Goal: Task Accomplishment & Management: Use online tool/utility

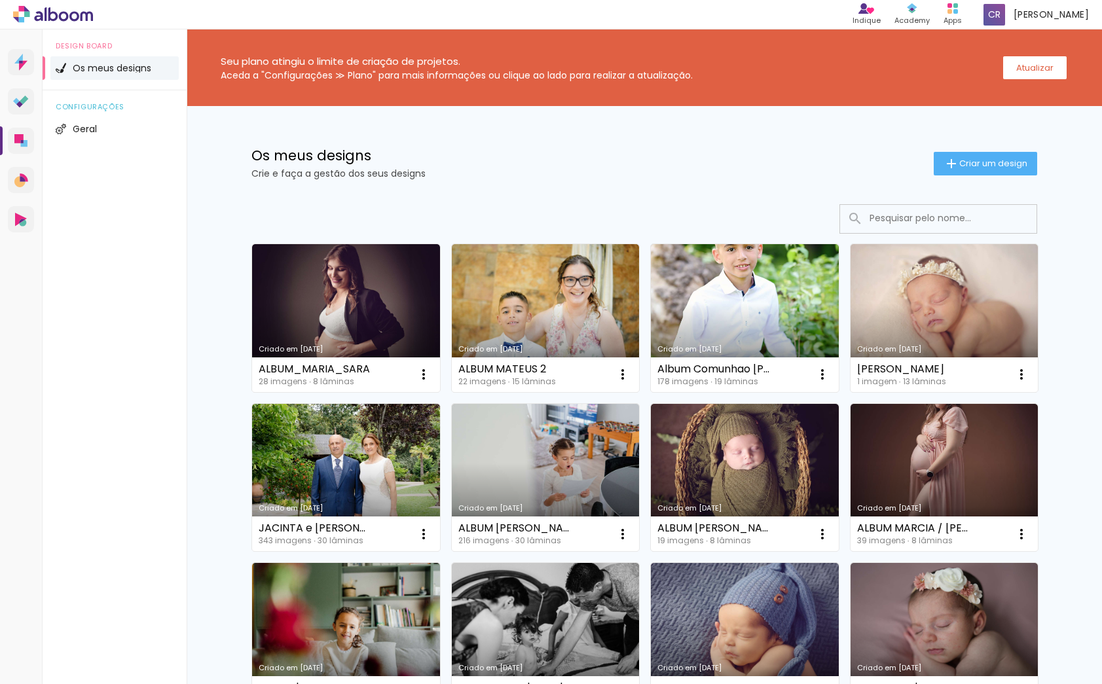
click at [346, 295] on link "Criado em [DATE]" at bounding box center [346, 318] width 188 height 148
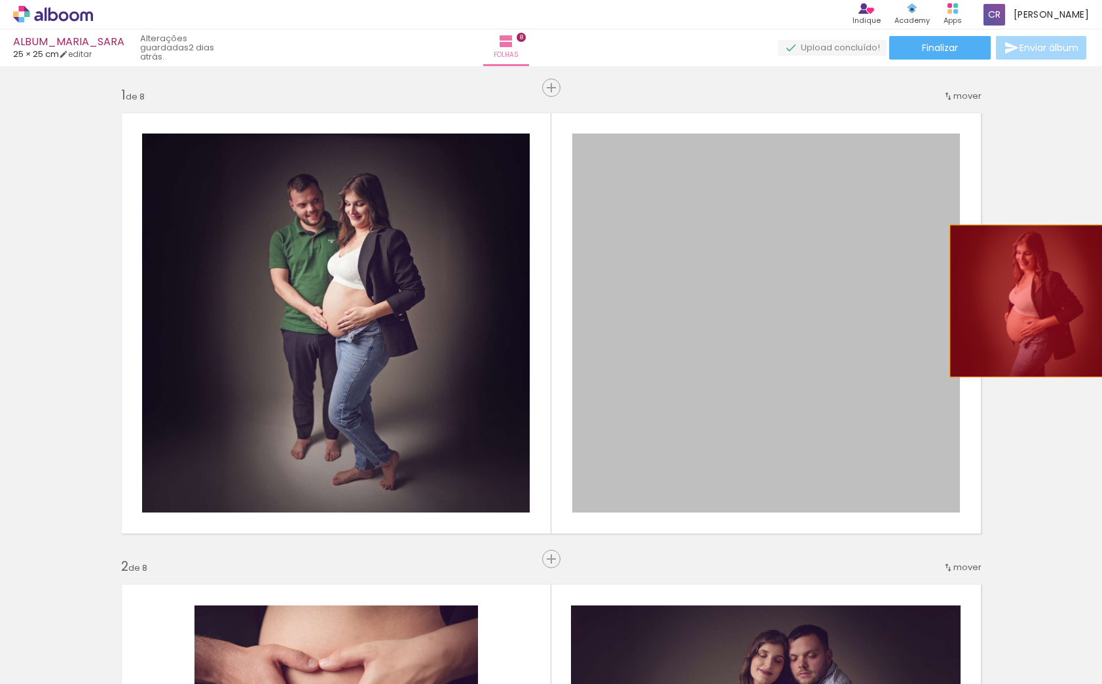
drag, startPoint x: 841, startPoint y: 323, endPoint x: 772, endPoint y: 308, distance: 70.4
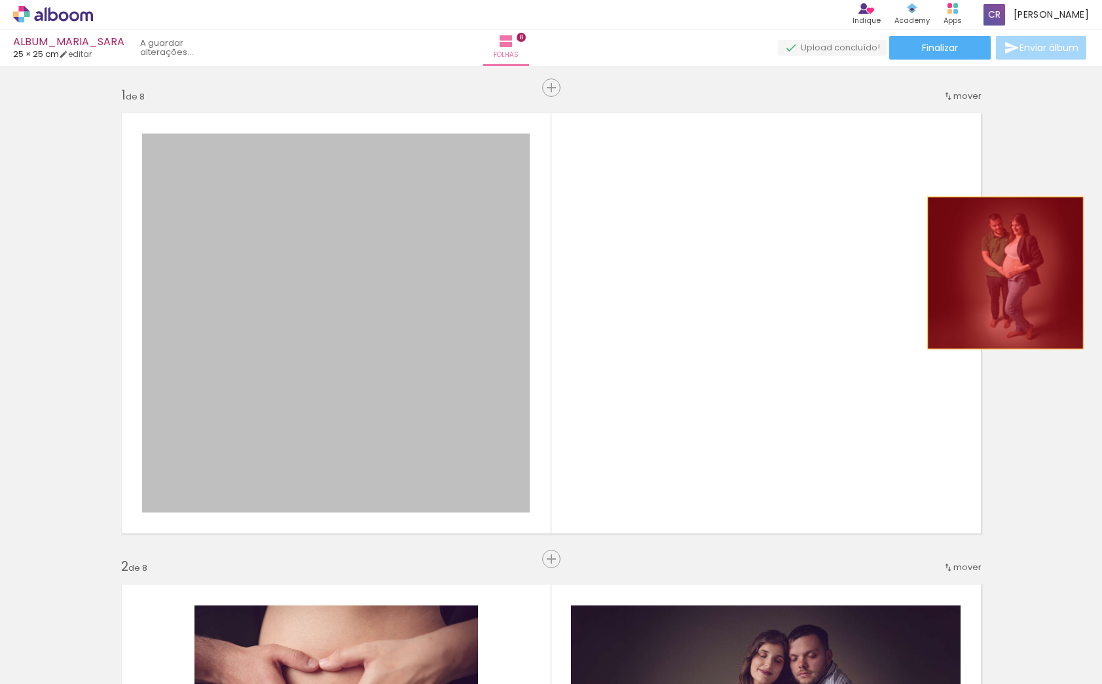
drag, startPoint x: 413, startPoint y: 287, endPoint x: 1010, endPoint y: 273, distance: 597.2
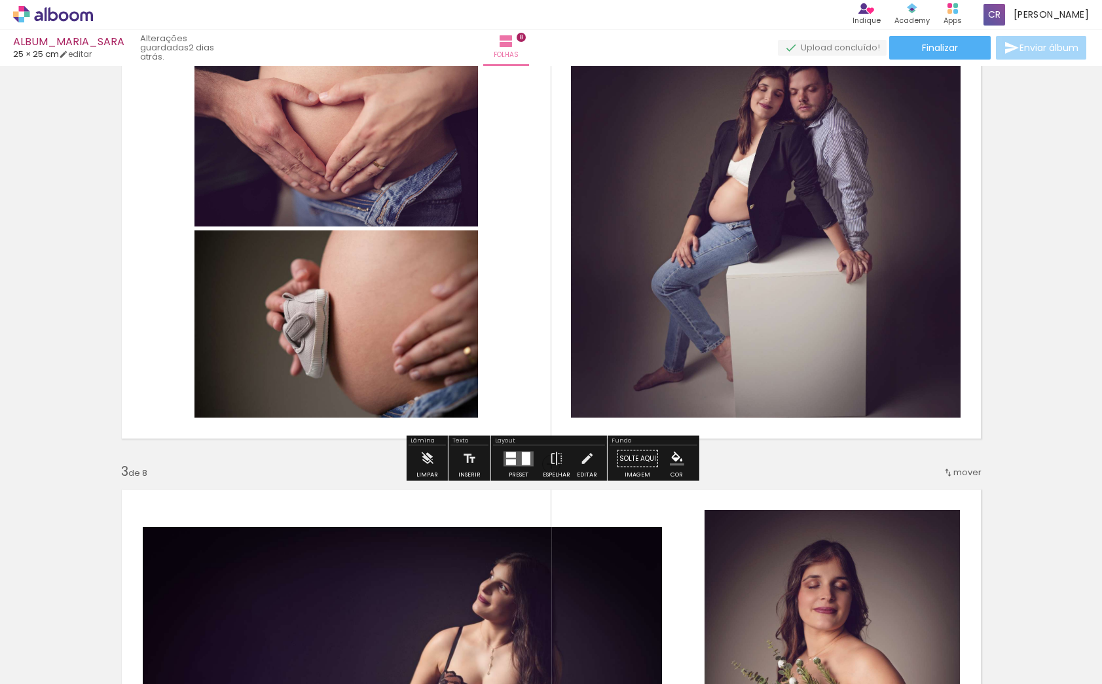
scroll to position [591, 0]
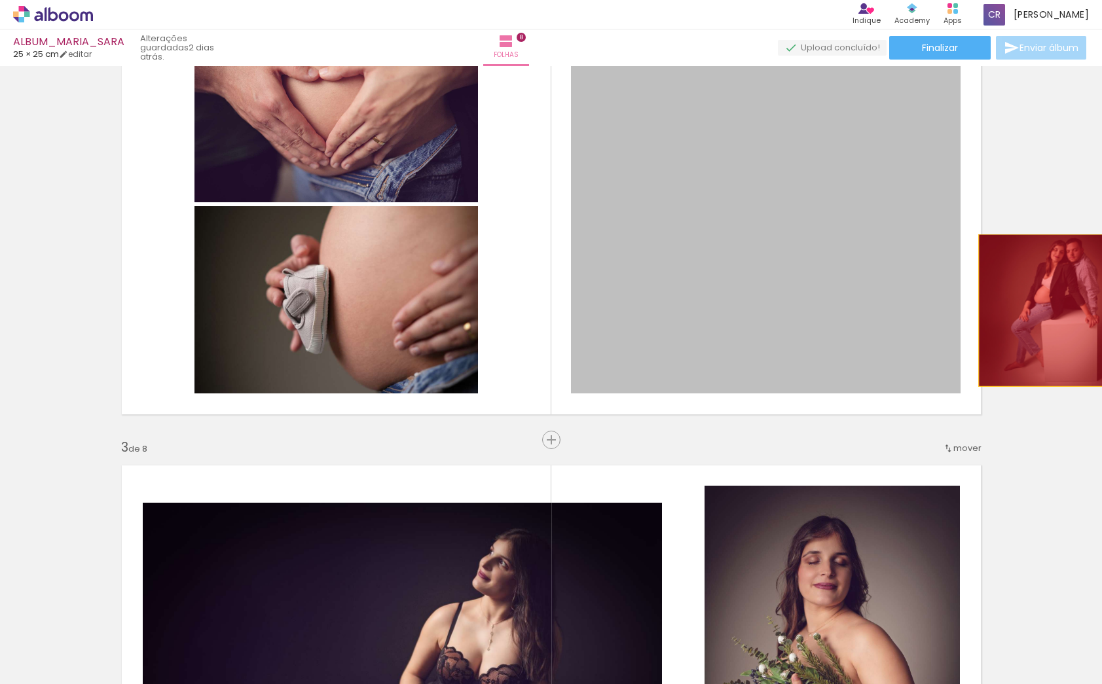
drag, startPoint x: 846, startPoint y: 321, endPoint x: 736, endPoint y: 316, distance: 109.5
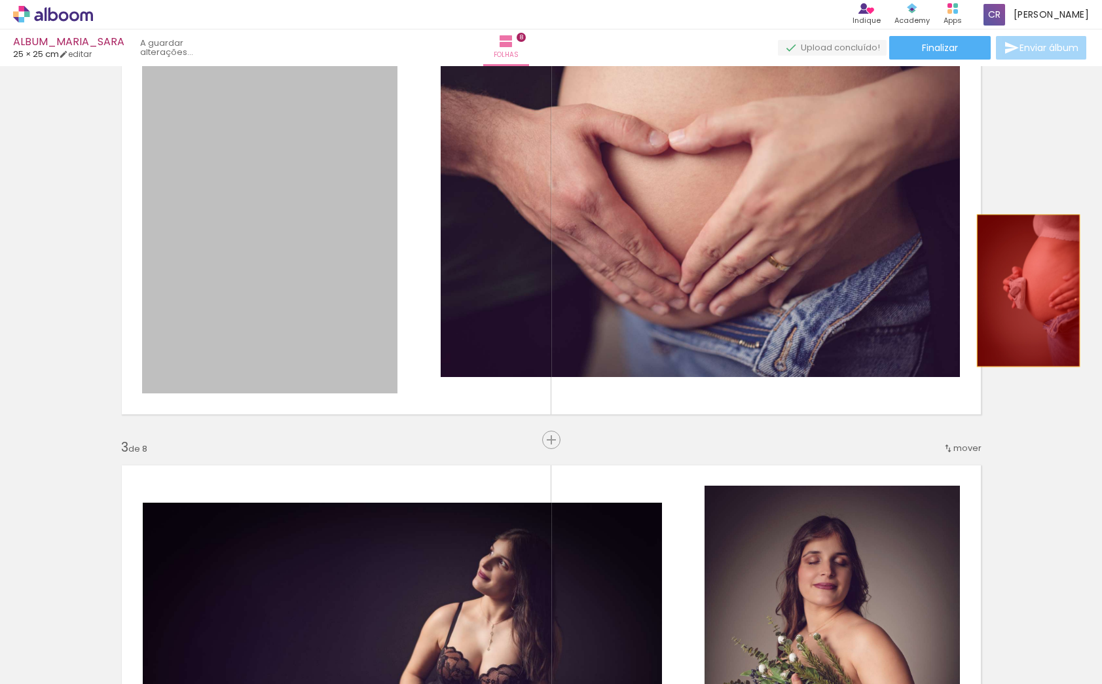
drag, startPoint x: 551, startPoint y: 287, endPoint x: 866, endPoint y: 293, distance: 315.6
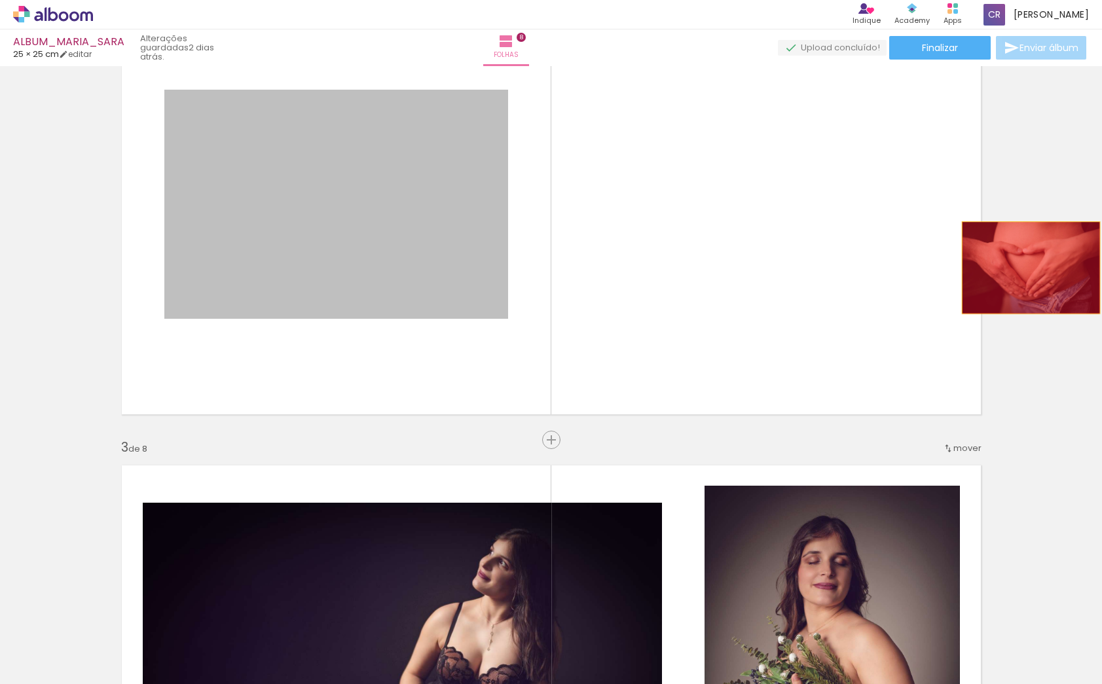
drag, startPoint x: 470, startPoint y: 254, endPoint x: 954, endPoint y: 314, distance: 488.2
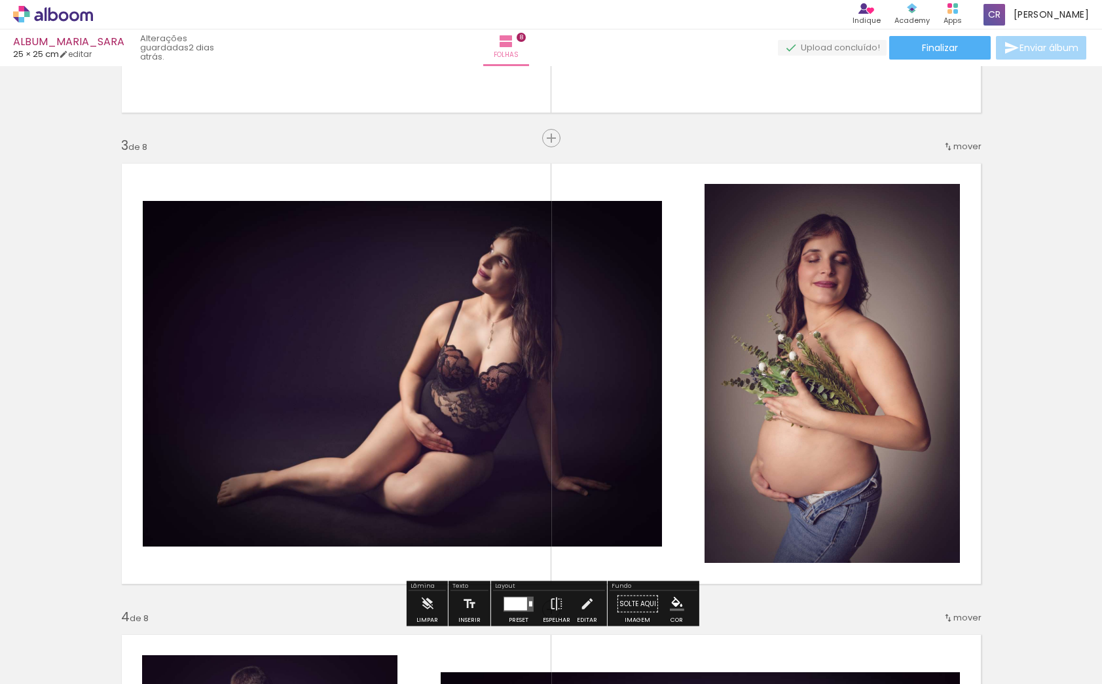
scroll to position [966, 0]
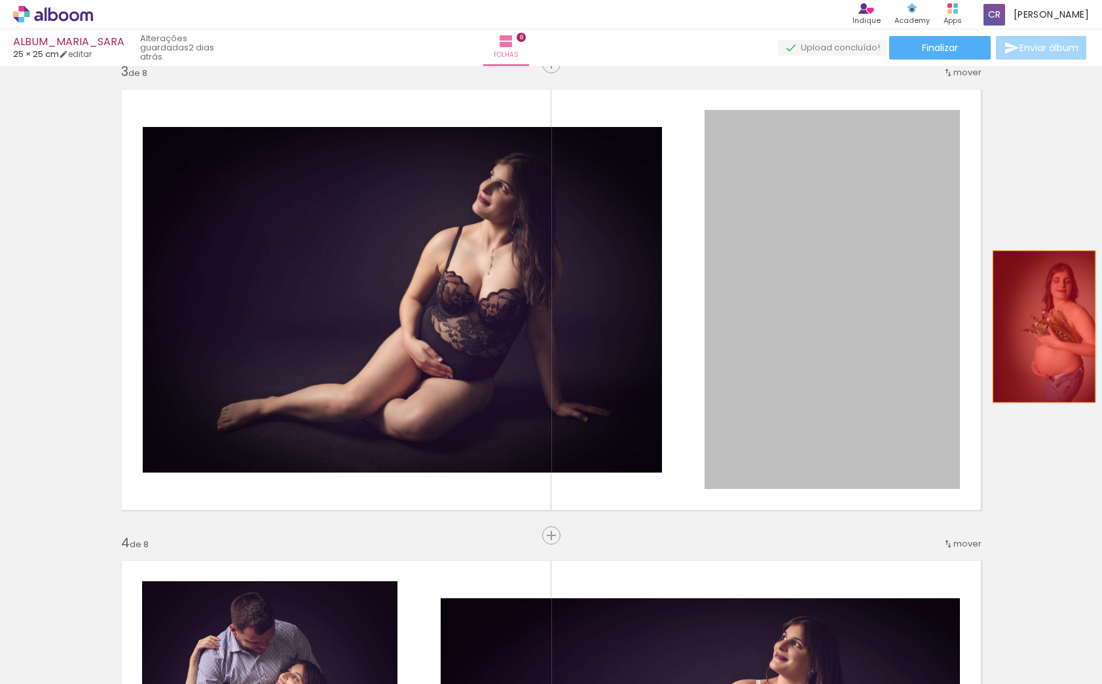
drag, startPoint x: 811, startPoint y: 357, endPoint x: 977, endPoint y: 340, distance: 167.2
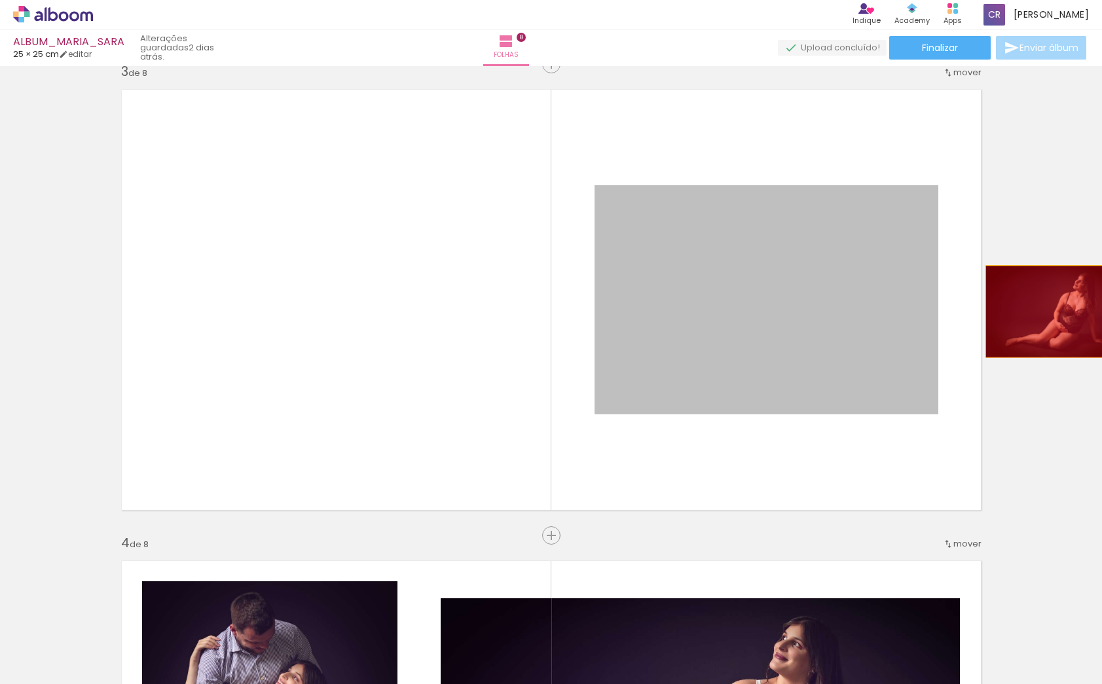
drag, startPoint x: 788, startPoint y: 319, endPoint x: 1048, endPoint y: 312, distance: 260.6
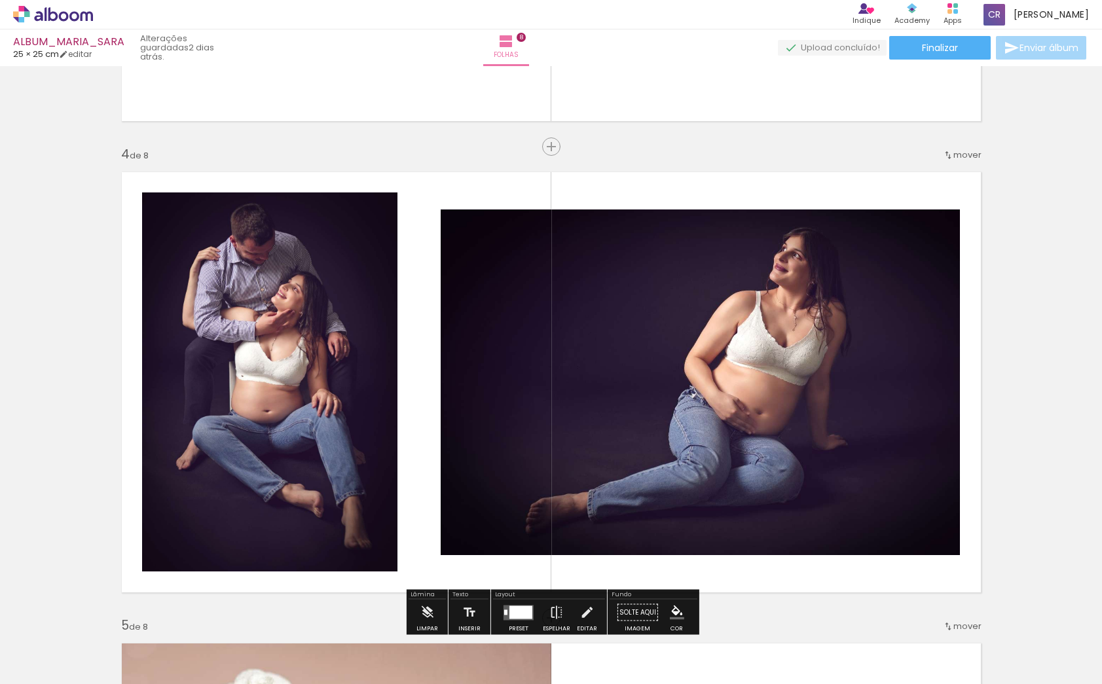
scroll to position [1323, 0]
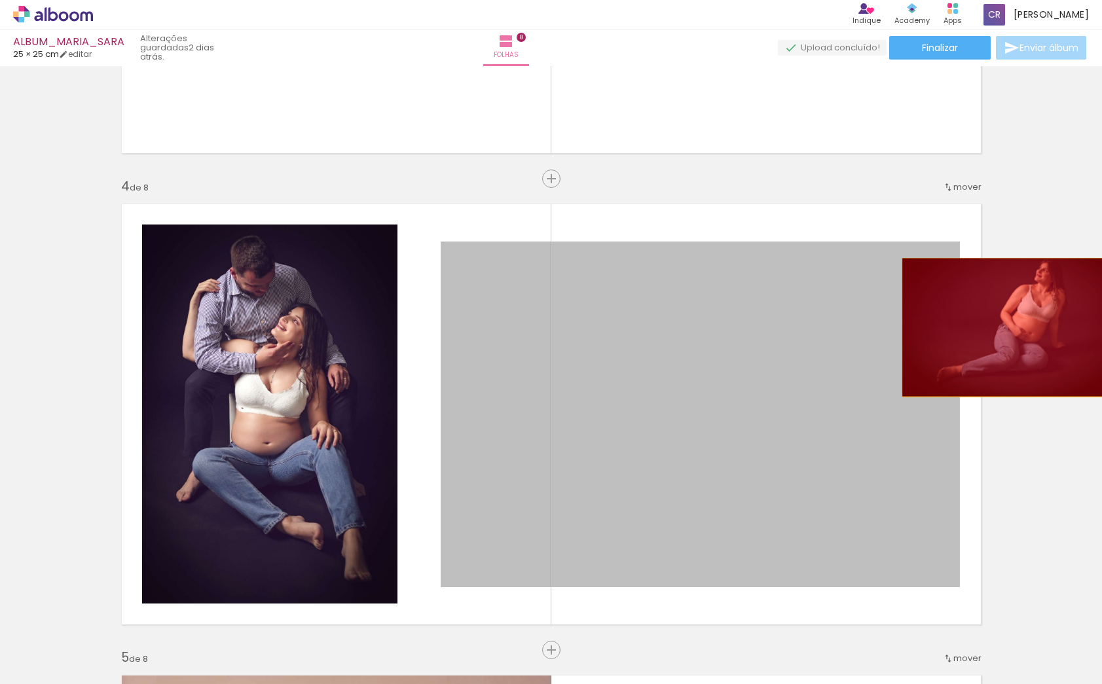
drag, startPoint x: 810, startPoint y: 346, endPoint x: 954, endPoint y: 341, distance: 144.8
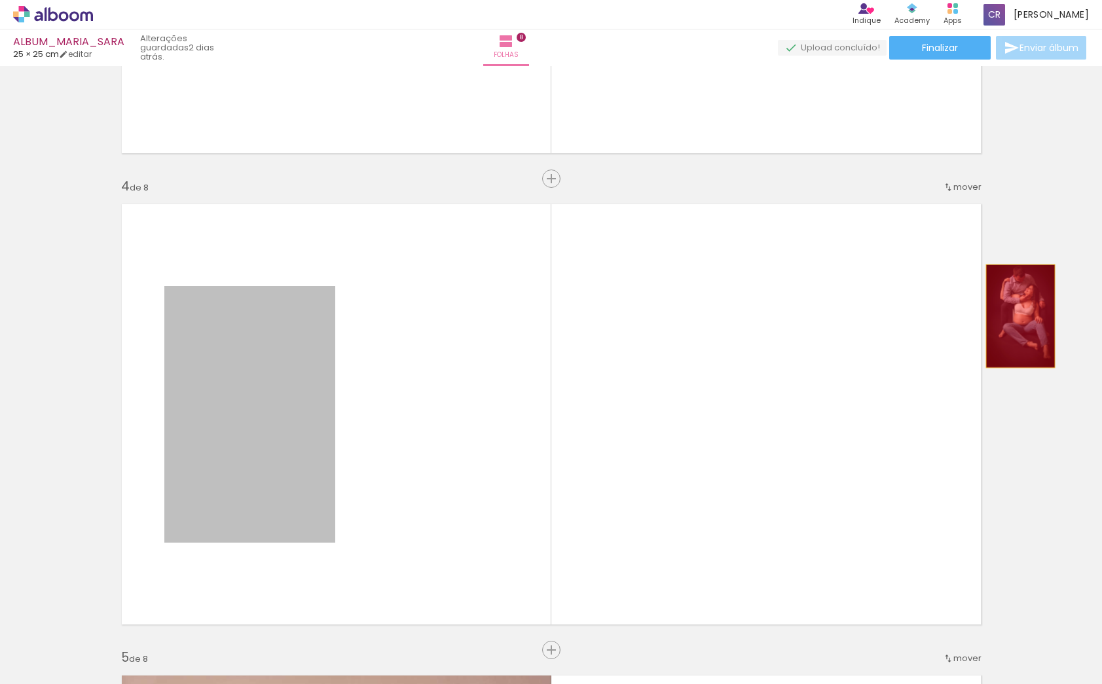
drag, startPoint x: 276, startPoint y: 359, endPoint x: 1020, endPoint y: 316, distance: 744.9
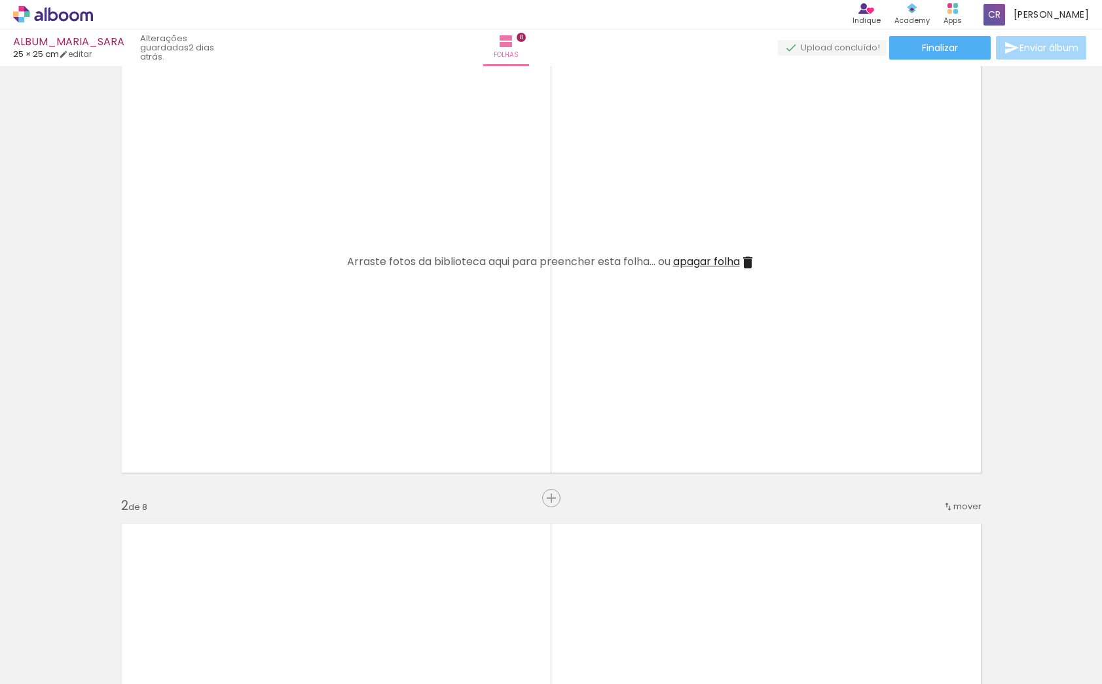
scroll to position [0, 0]
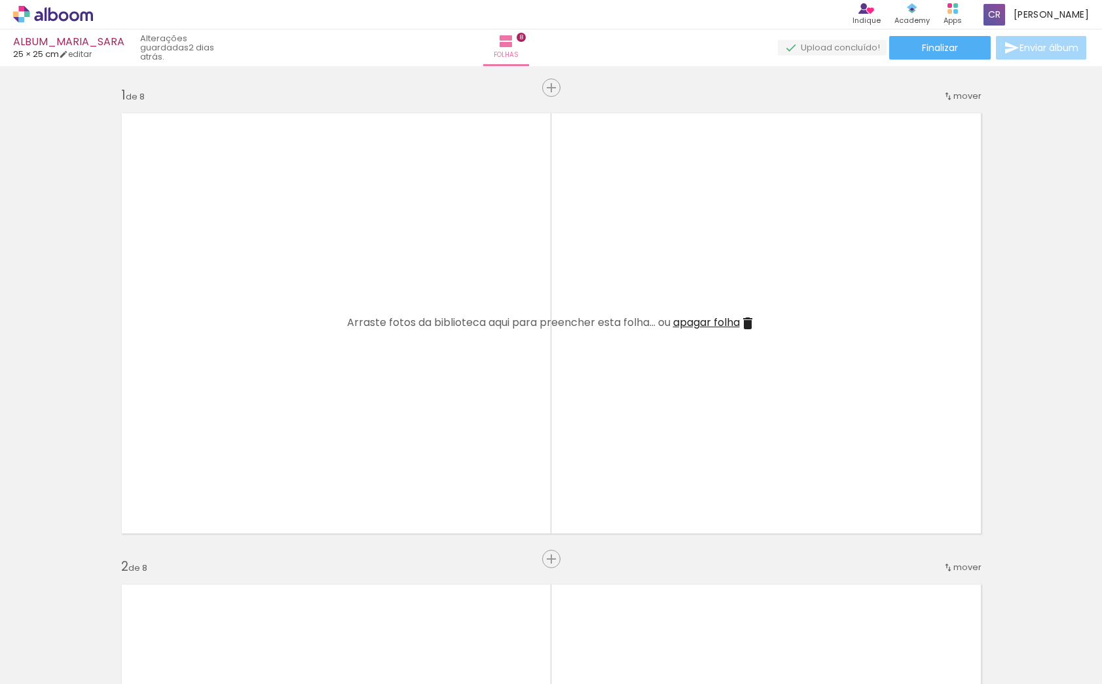
click at [734, 323] on span "apagar folha" at bounding box center [706, 322] width 67 height 15
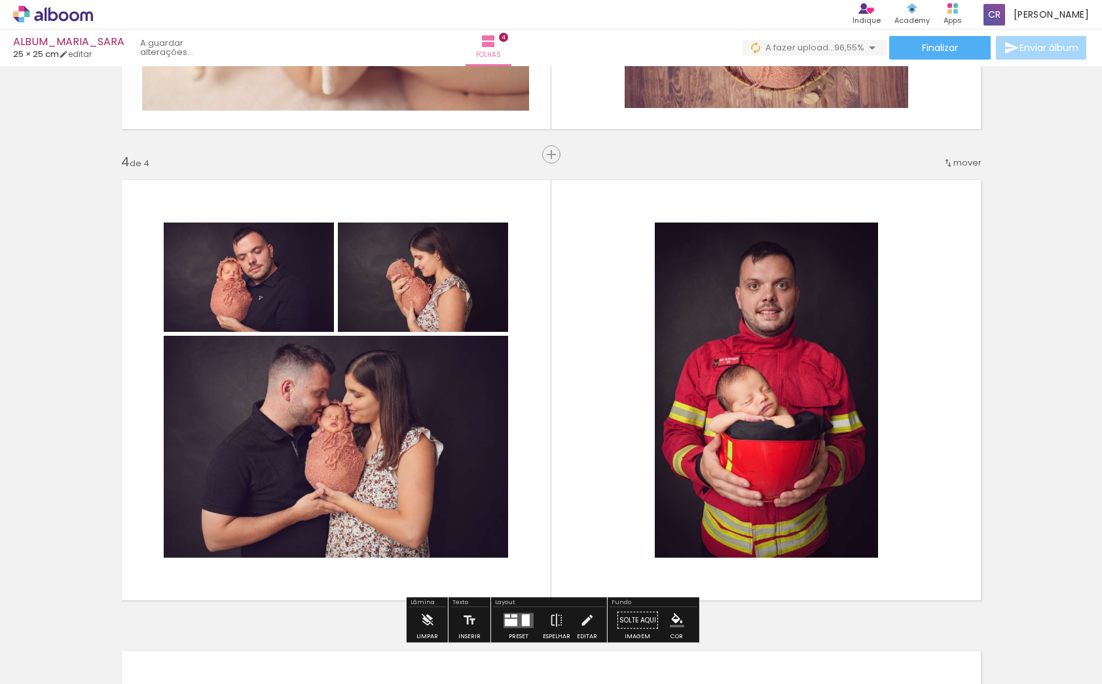
scroll to position [1872, 0]
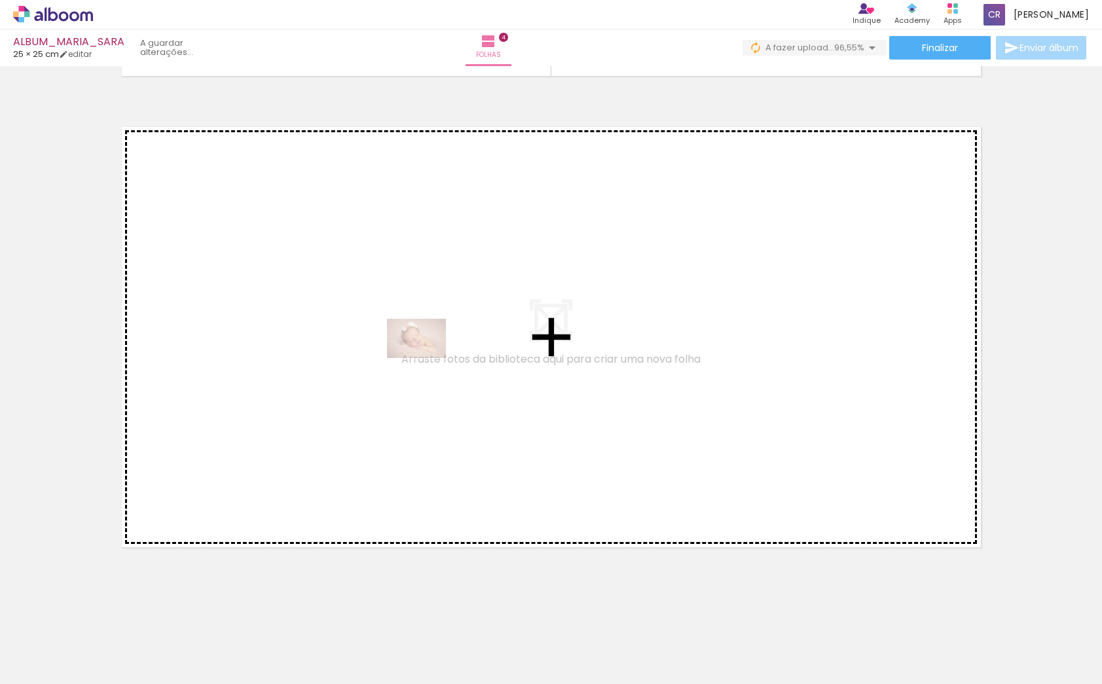
drag, startPoint x: 904, startPoint y: 619, endPoint x: 426, endPoint y: 358, distance: 544.3
click at [426, 358] on quentale-workspace at bounding box center [551, 342] width 1102 height 684
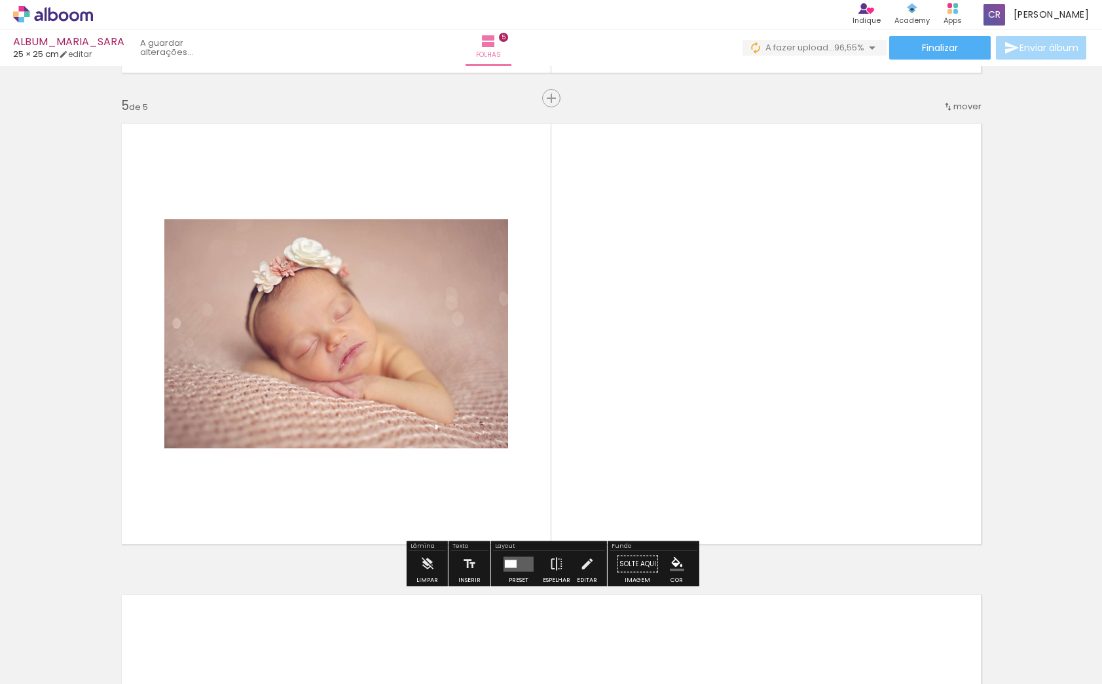
scroll to position [0, 20]
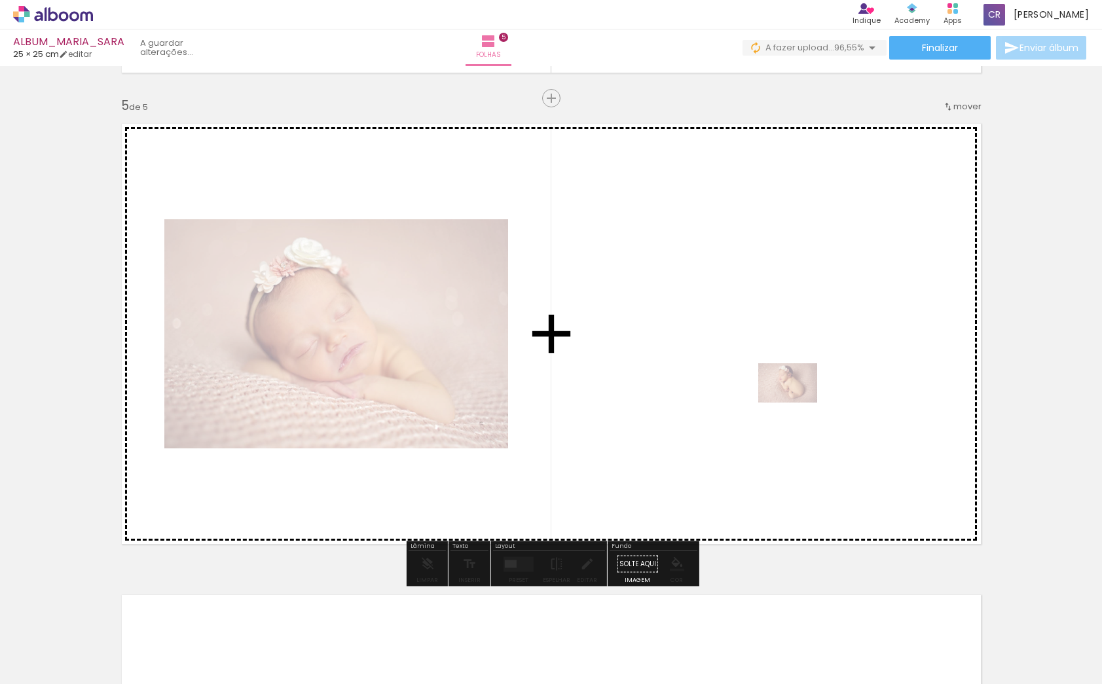
drag, startPoint x: 857, startPoint y: 645, endPoint x: 797, endPoint y: 403, distance: 250.1
click at [797, 403] on quentale-workspace at bounding box center [551, 342] width 1102 height 684
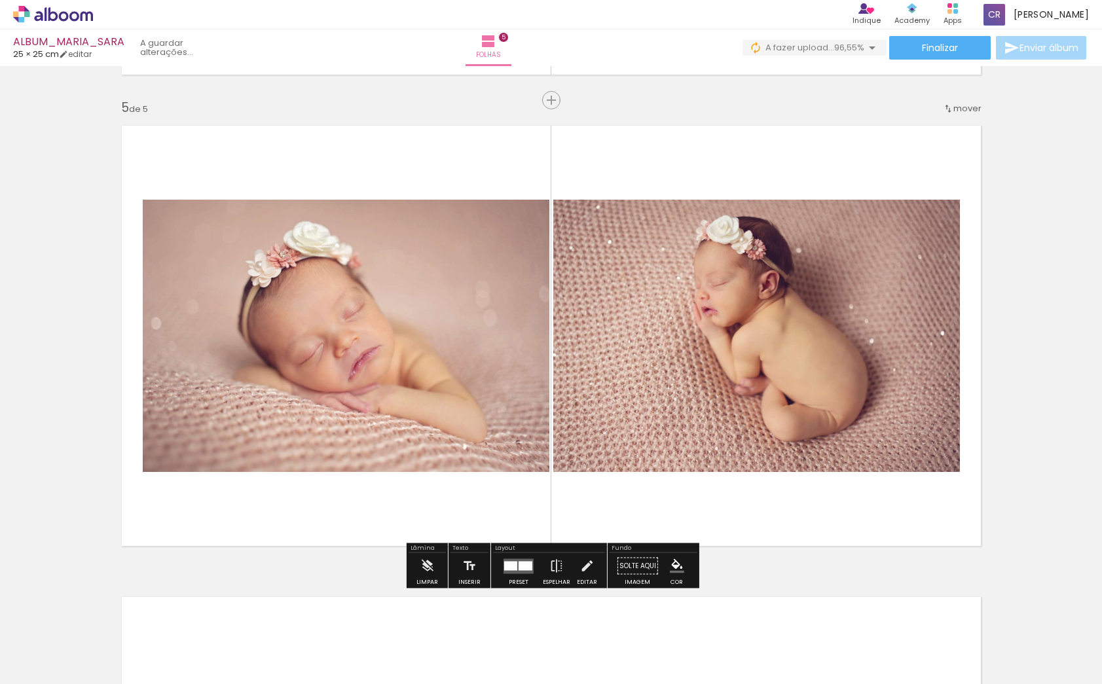
scroll to position [1872, 0]
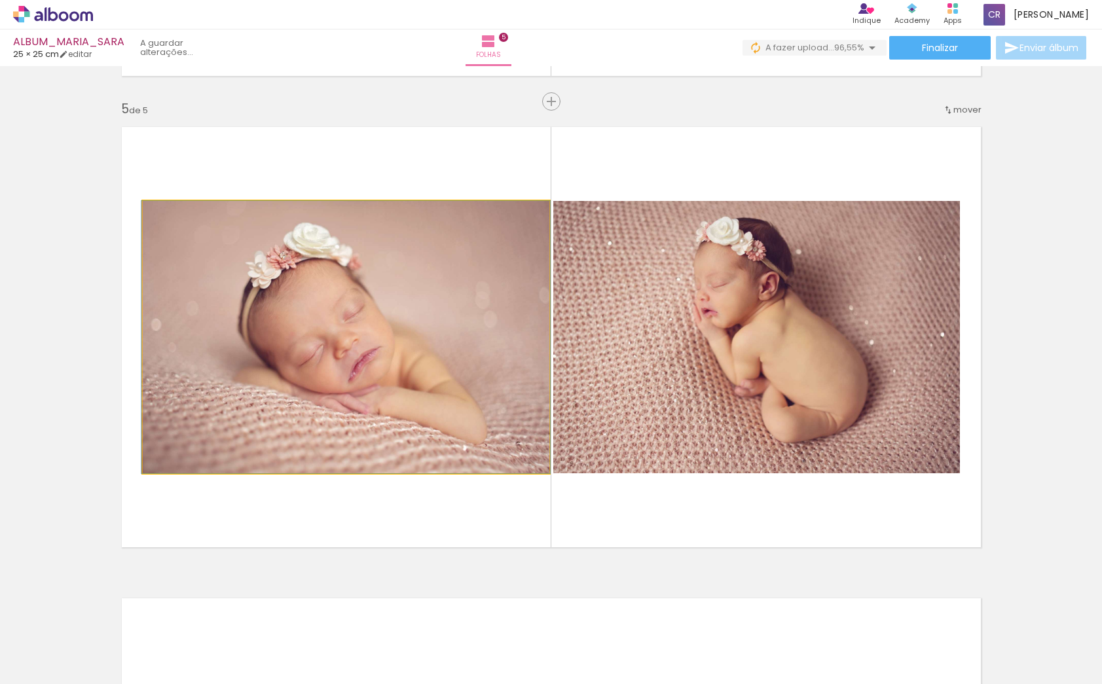
click at [500, 327] on div at bounding box center [345, 337] width 409 height 272
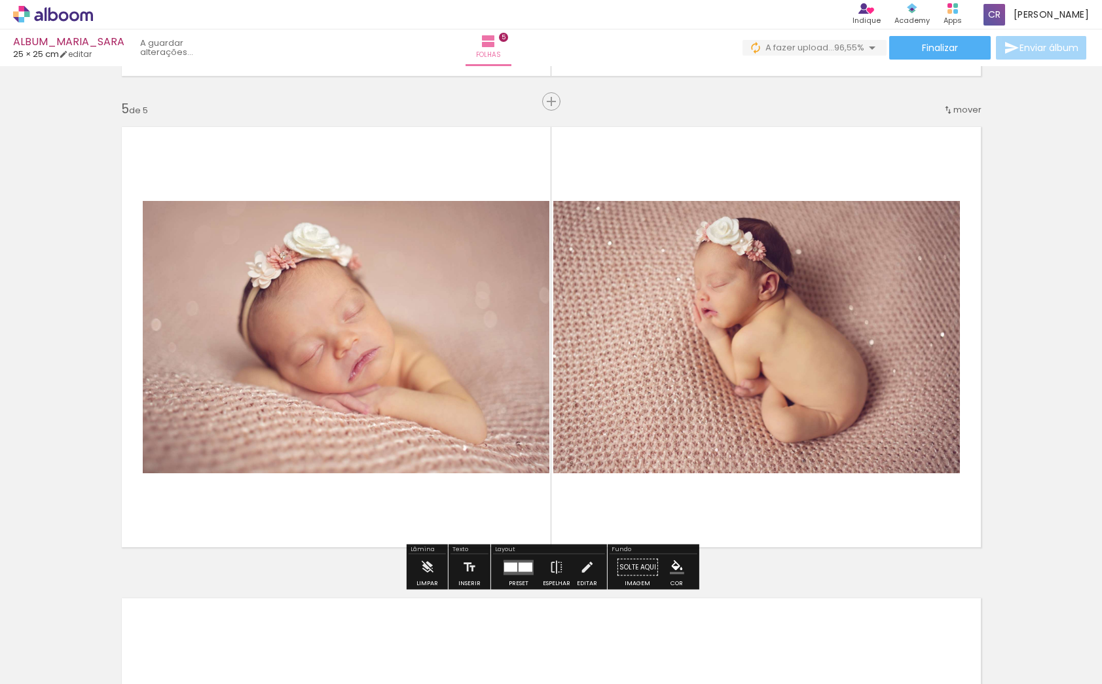
click at [378, 285] on div at bounding box center [345, 337] width 409 height 272
click at [583, 566] on iron-icon at bounding box center [586, 567] width 14 height 26
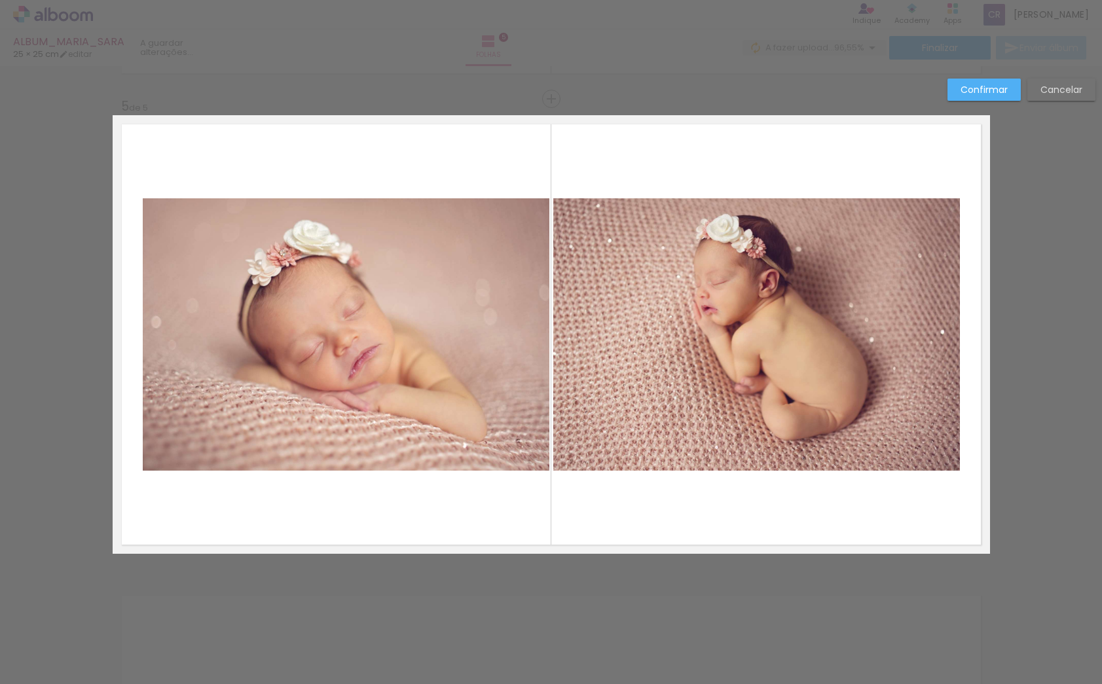
scroll to position [1875, 0]
click at [485, 421] on quentale-photo at bounding box center [346, 334] width 407 height 272
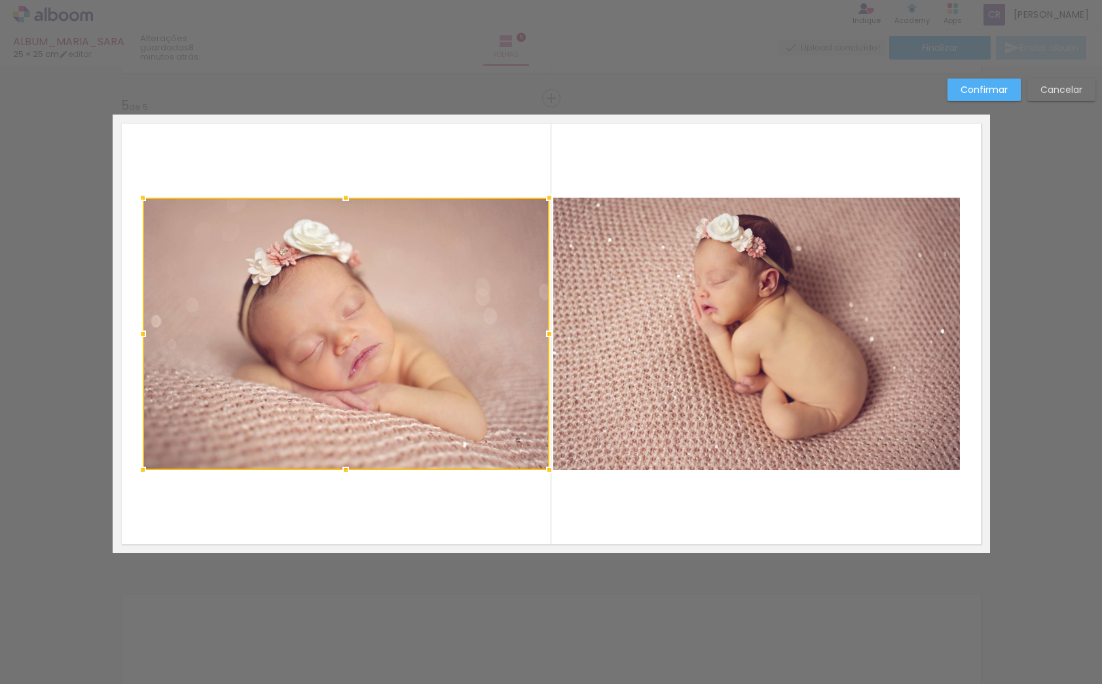
click at [0, 0] on slot "Cancelar" at bounding box center [0, 0] width 0 height 0
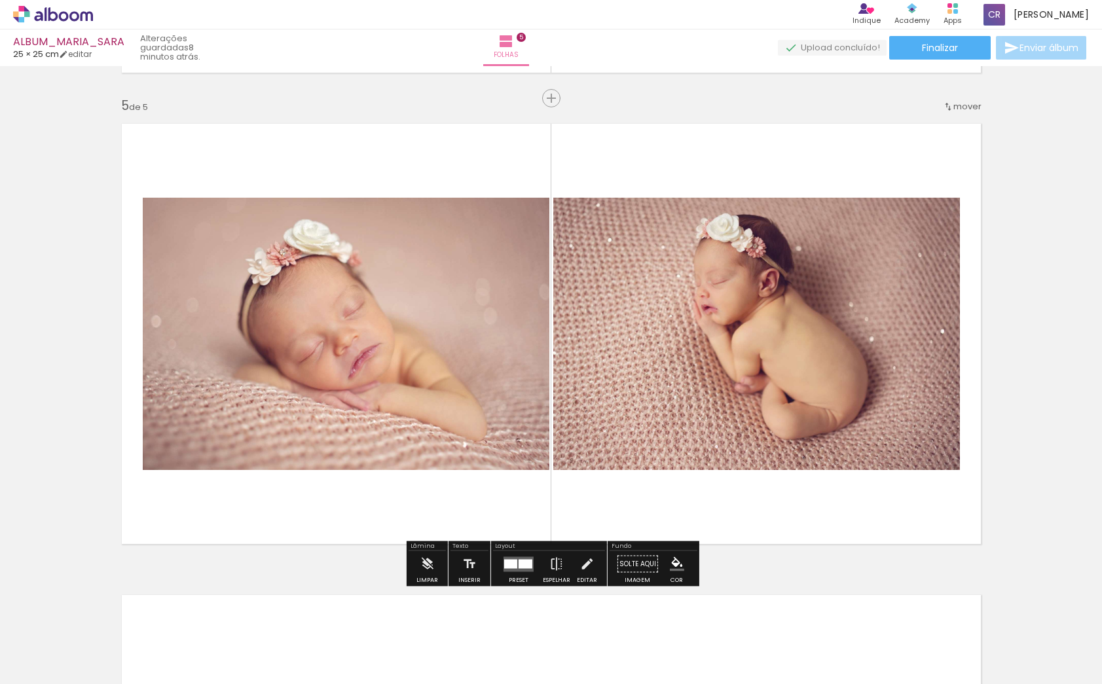
click at [526, 565] on div at bounding box center [525, 563] width 14 height 9
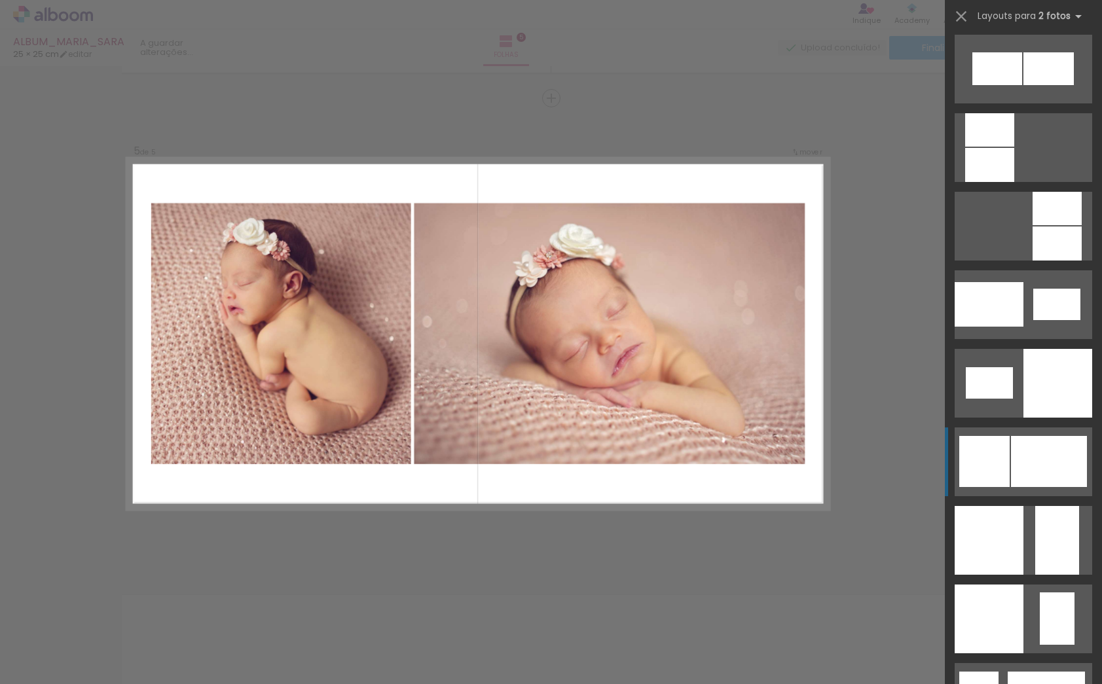
scroll to position [1425, 0]
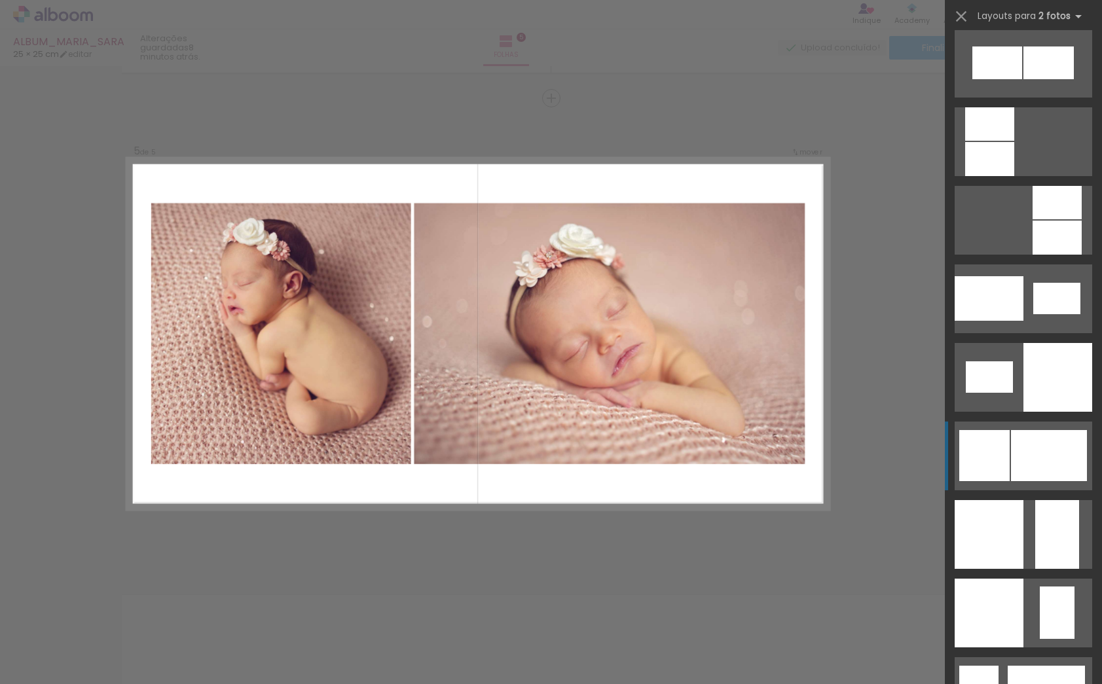
click at [1028, 456] on div at bounding box center [1049, 455] width 76 height 51
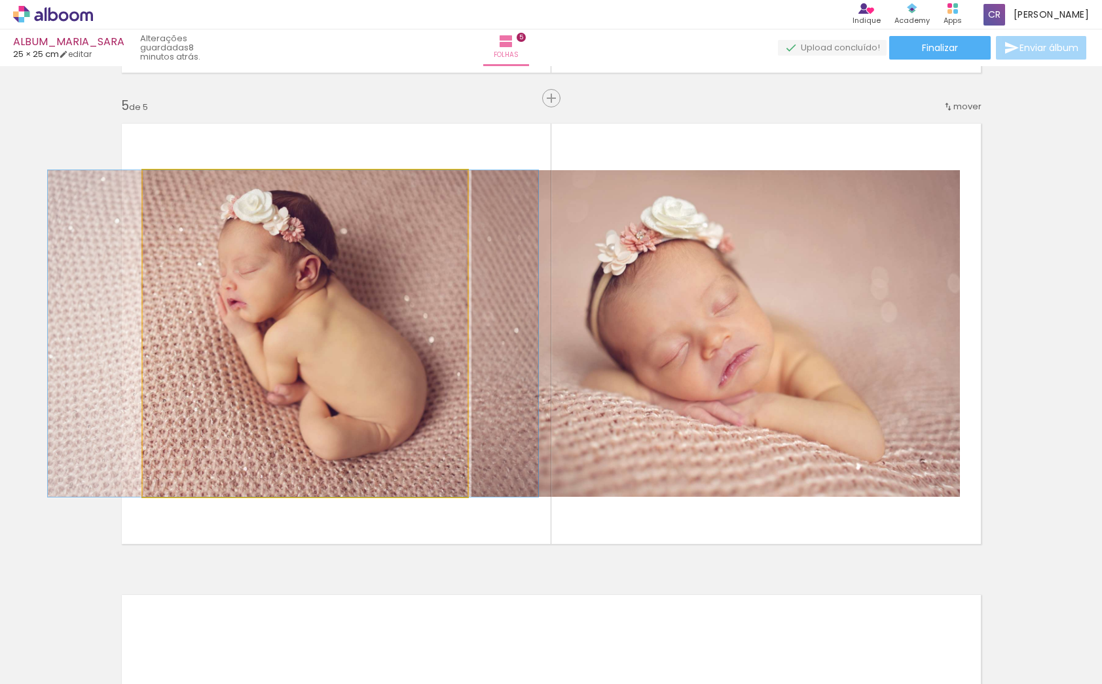
drag, startPoint x: 373, startPoint y: 345, endPoint x: 361, endPoint y: 345, distance: 11.8
click at [361, 345] on div at bounding box center [293, 333] width 490 height 327
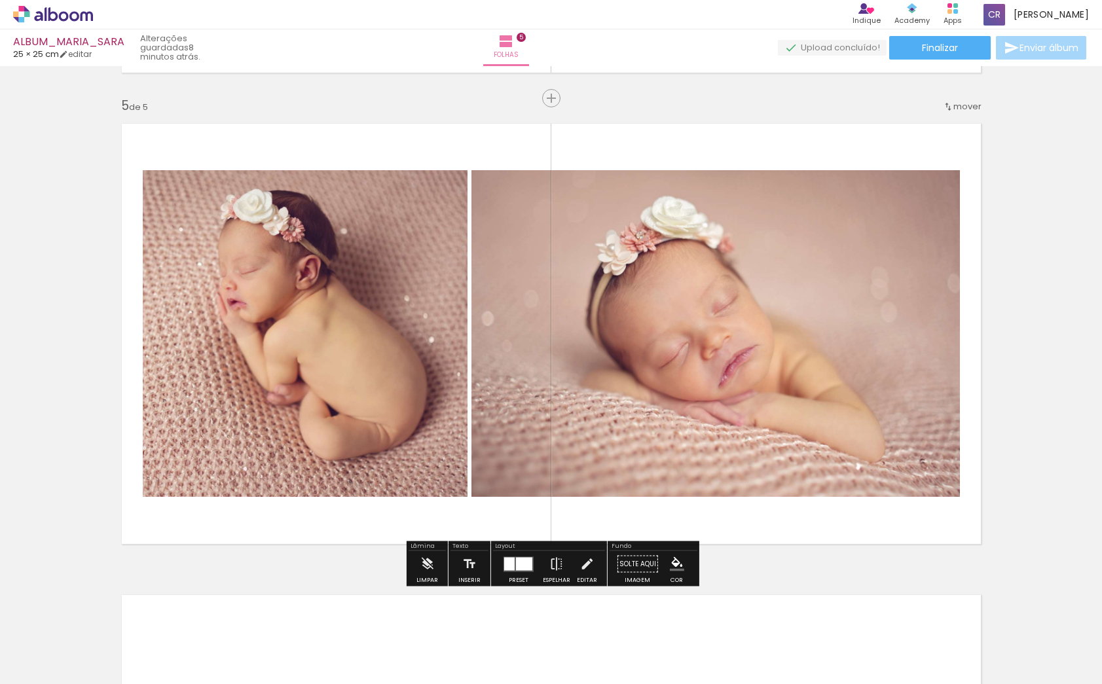
click at [967, 109] on span "mover" at bounding box center [967, 106] width 28 height 12
click at [964, 100] on paper-item "antes da 1" at bounding box center [934, 105] width 100 height 22
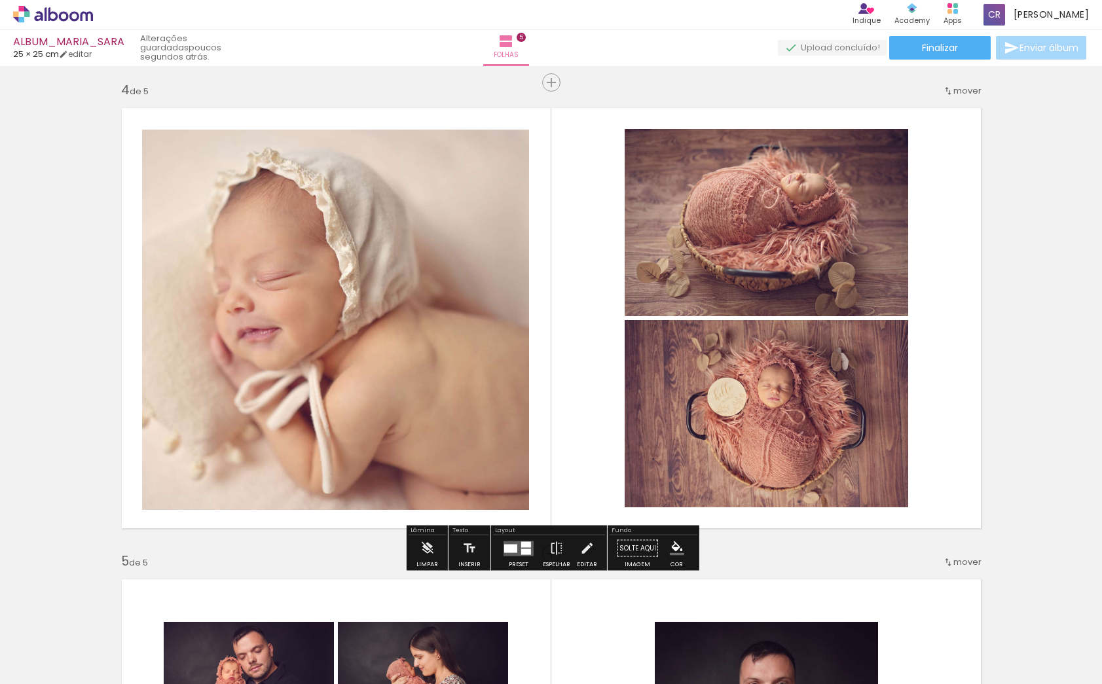
scroll to position [1417, 0]
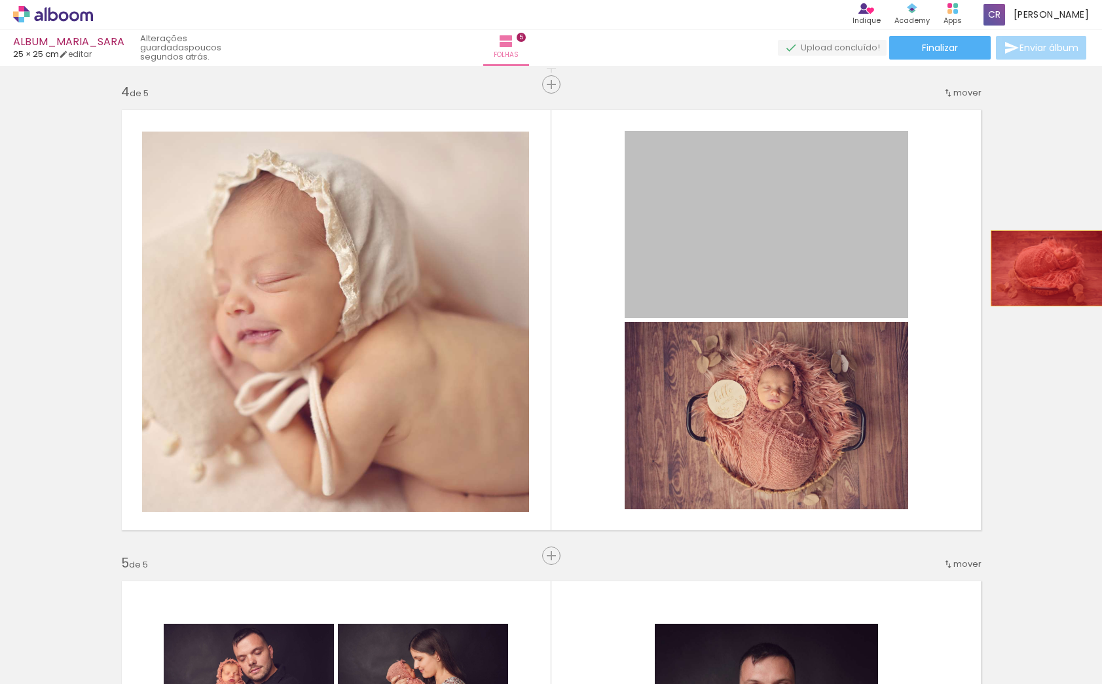
drag, startPoint x: 841, startPoint y: 264, endPoint x: 985, endPoint y: 323, distance: 155.9
click at [1047, 268] on div "Inserir folha 1 de 5 Inserir folha 2 de 5 Inserir folha 3 de 5 Inserir folha 4 …" at bounding box center [551, 67] width 1102 height 2829
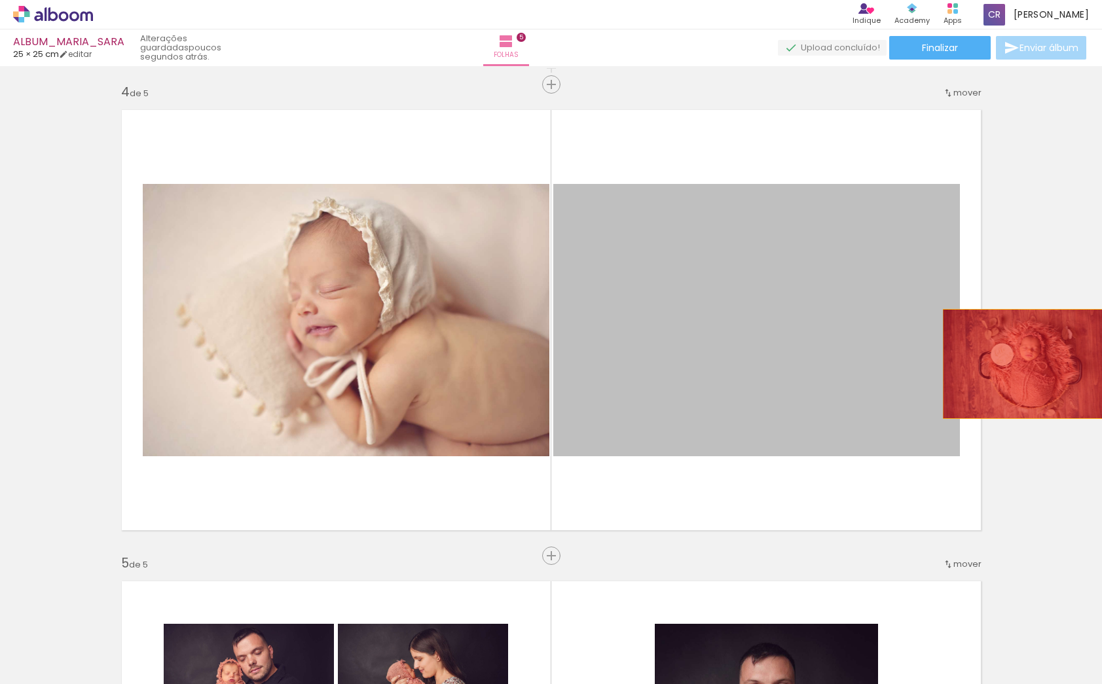
drag, startPoint x: 864, startPoint y: 383, endPoint x: 1009, endPoint y: 371, distance: 145.2
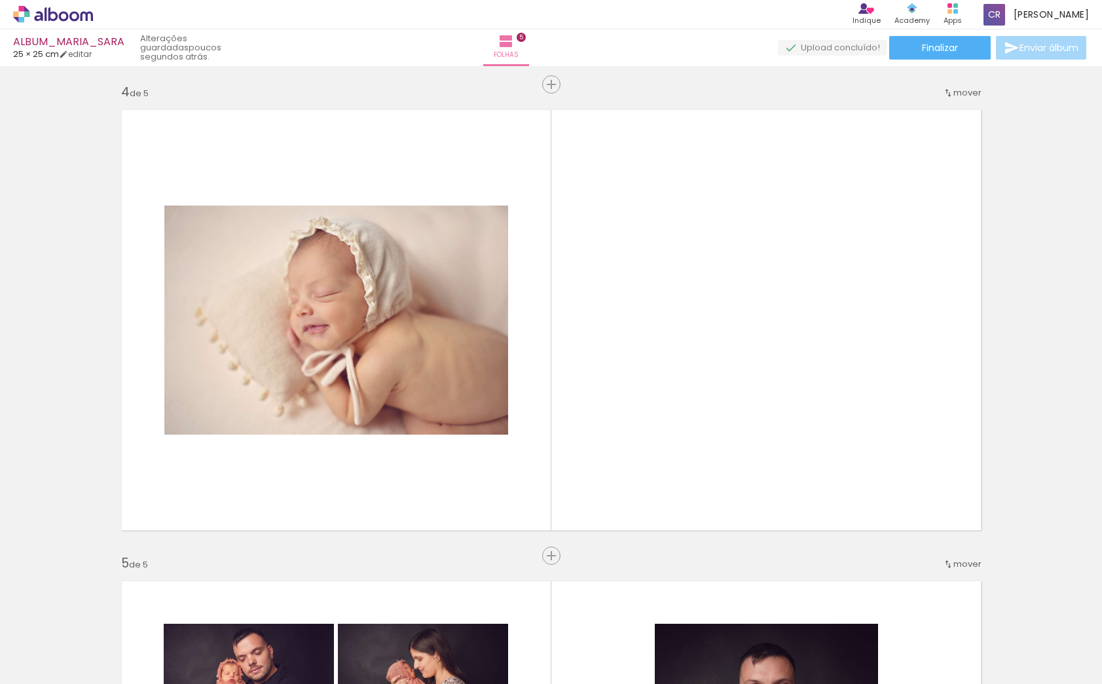
scroll to position [0, 537]
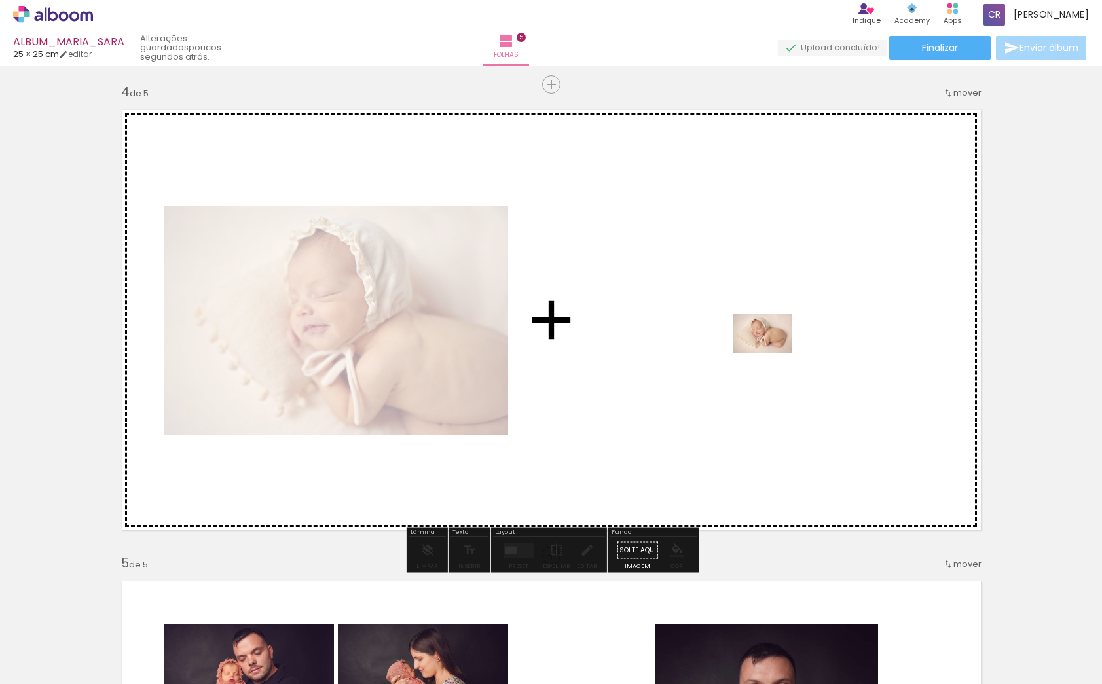
drag, startPoint x: 780, startPoint y: 651, endPoint x: 772, endPoint y: 353, distance: 298.0
click at [772, 353] on quentale-workspace at bounding box center [551, 342] width 1102 height 684
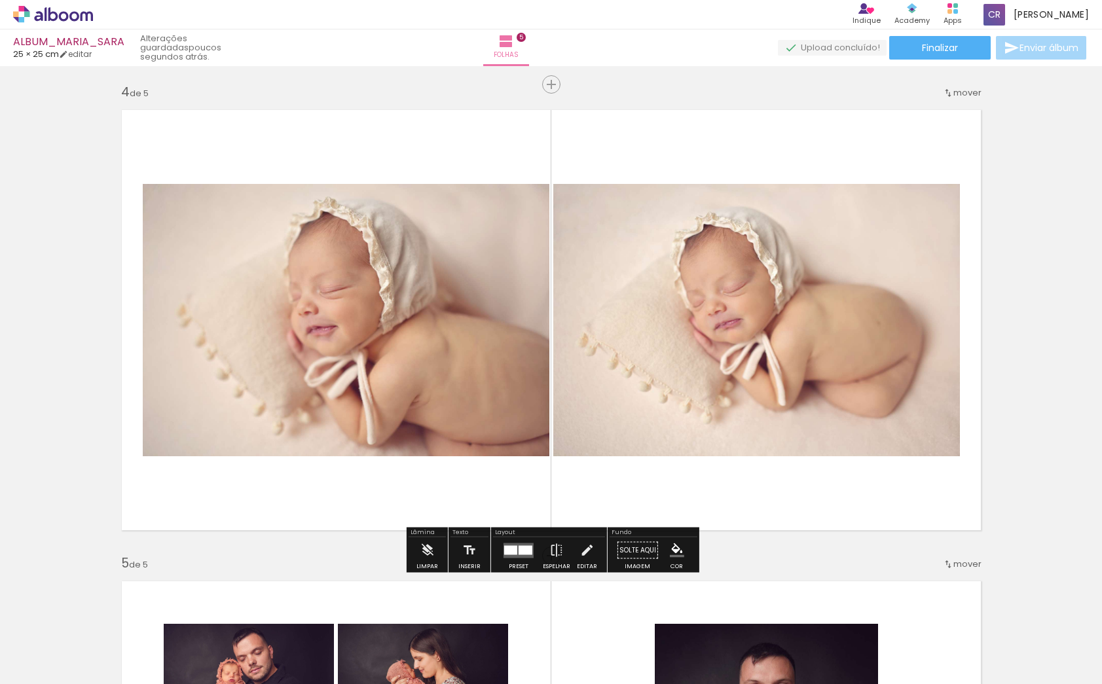
drag, startPoint x: 516, startPoint y: 551, endPoint x: 736, endPoint y: 487, distance: 229.1
click at [518, 551] on div at bounding box center [525, 549] width 14 height 9
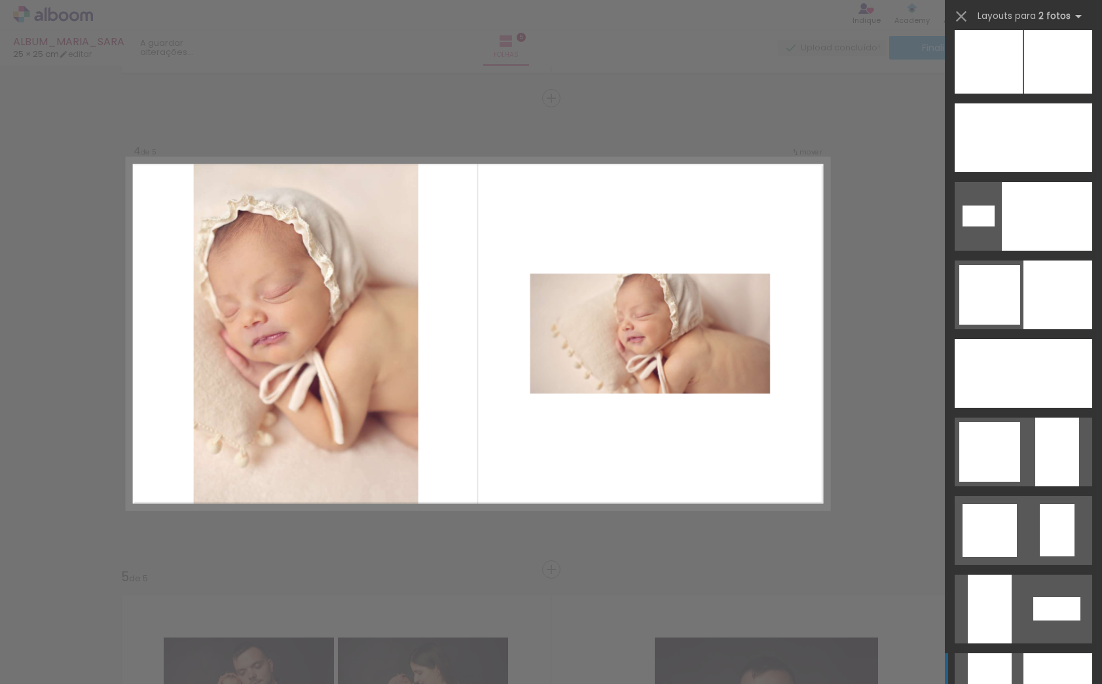
scroll to position [4300, 0]
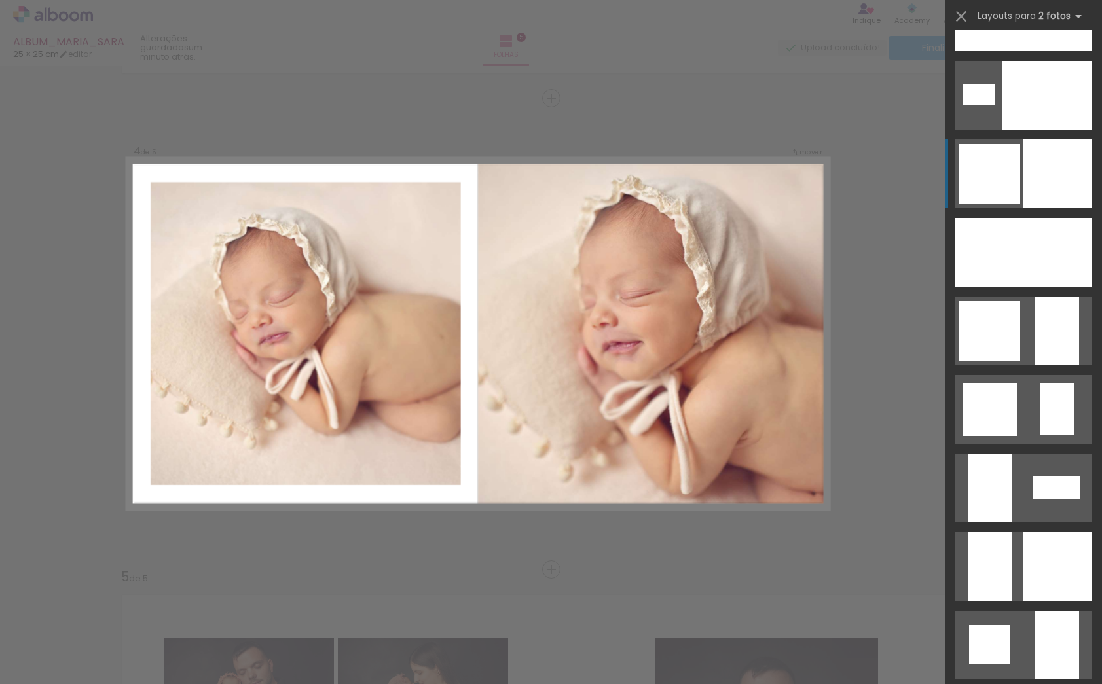
click at [1027, 170] on div at bounding box center [1057, 173] width 69 height 69
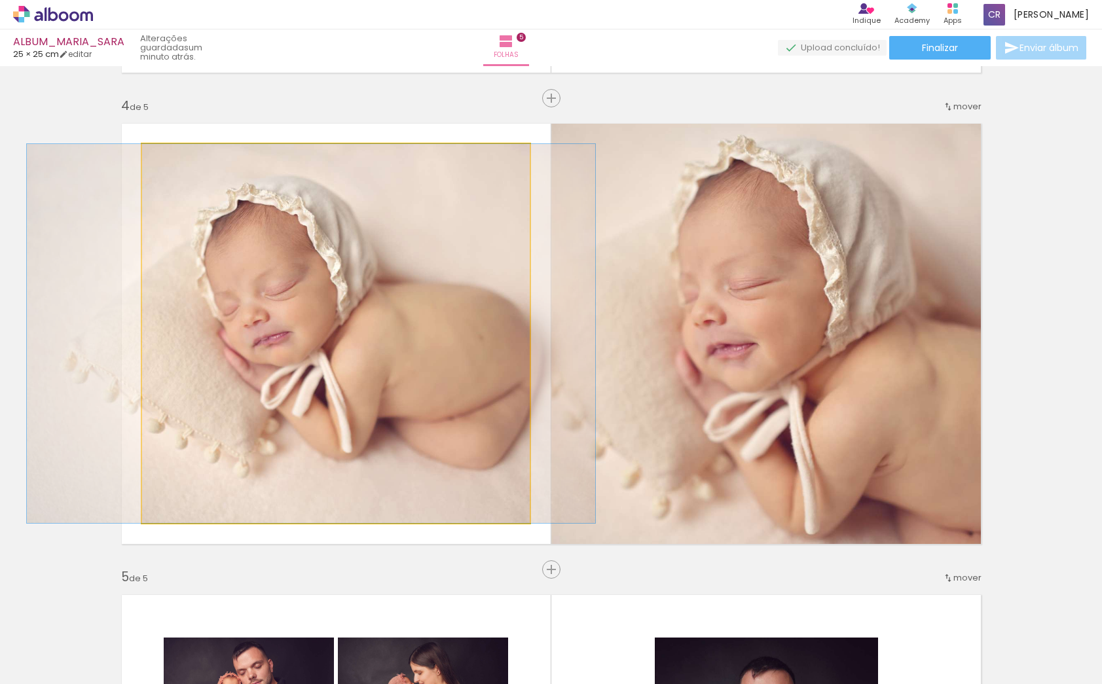
drag, startPoint x: 461, startPoint y: 342, endPoint x: 436, endPoint y: 344, distance: 24.9
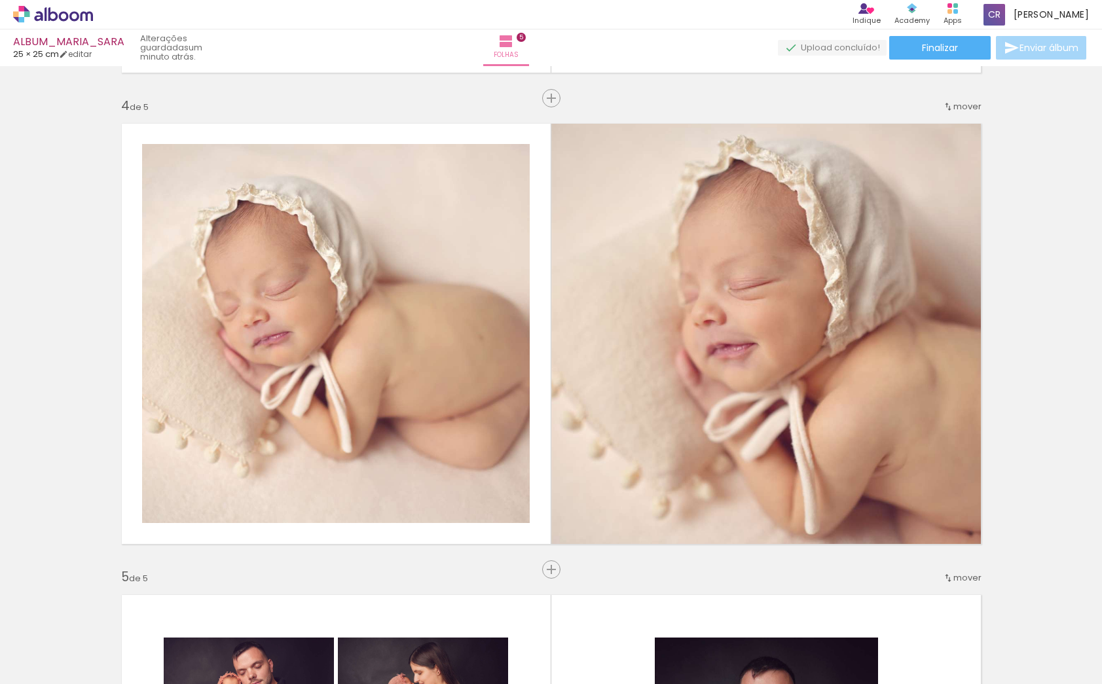
scroll to position [0, 649]
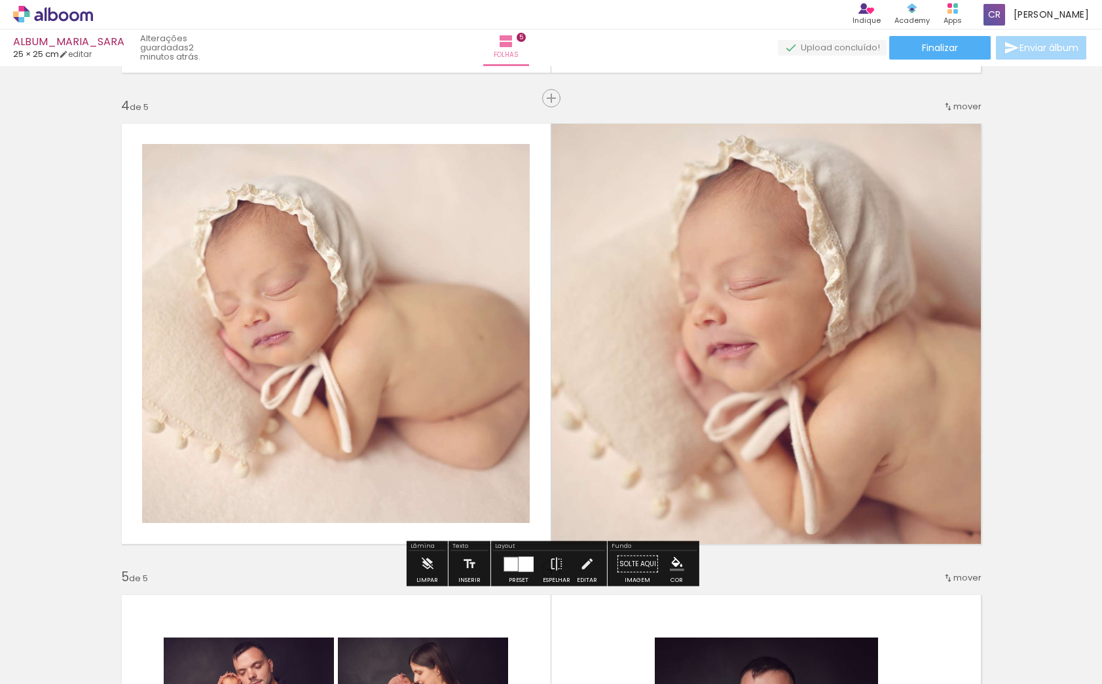
click at [54, 672] on span "Adicionar Fotos" at bounding box center [46, 666] width 39 height 14
click at [0, 0] on input "file" at bounding box center [0, 0] width 0 height 0
click at [327, 400] on quentale-photo at bounding box center [336, 333] width 388 height 379
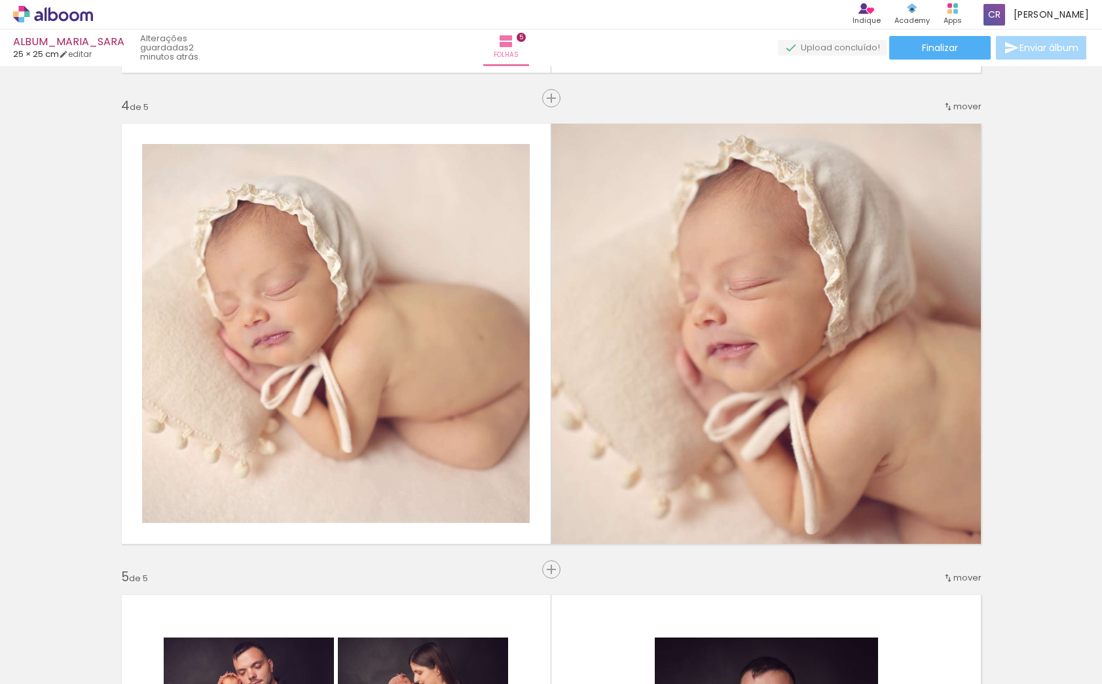
click at [35, 667] on span "Adicionar Fotos" at bounding box center [46, 666] width 39 height 14
click at [0, 0] on input "file" at bounding box center [0, 0] width 0 height 0
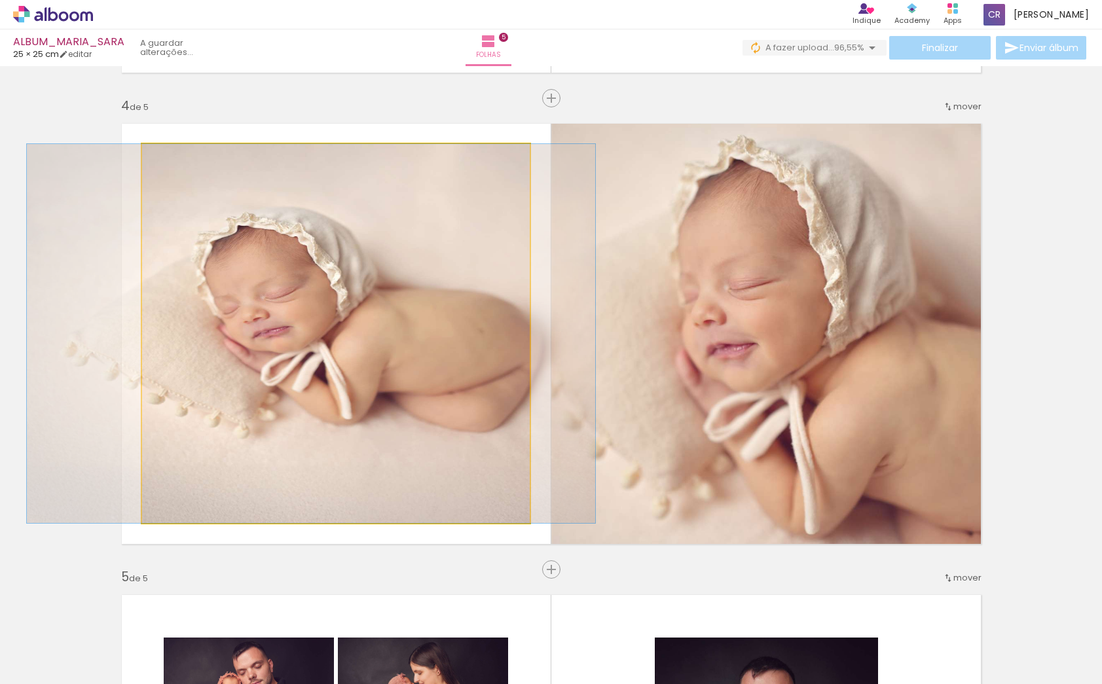
click at [409, 365] on quentale-photo at bounding box center [336, 333] width 388 height 379
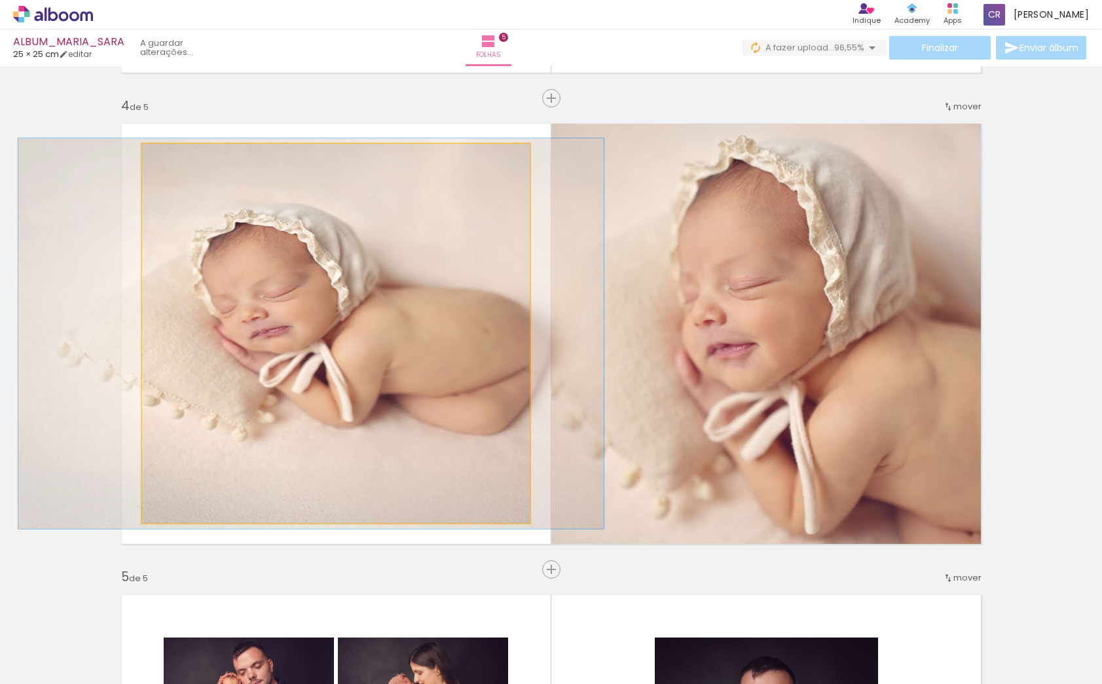
type paper-slider "103"
drag, startPoint x: 174, startPoint y: 158, endPoint x: 204, endPoint y: 190, distance: 43.5
click at [175, 161] on div at bounding box center [174, 158] width 12 height 12
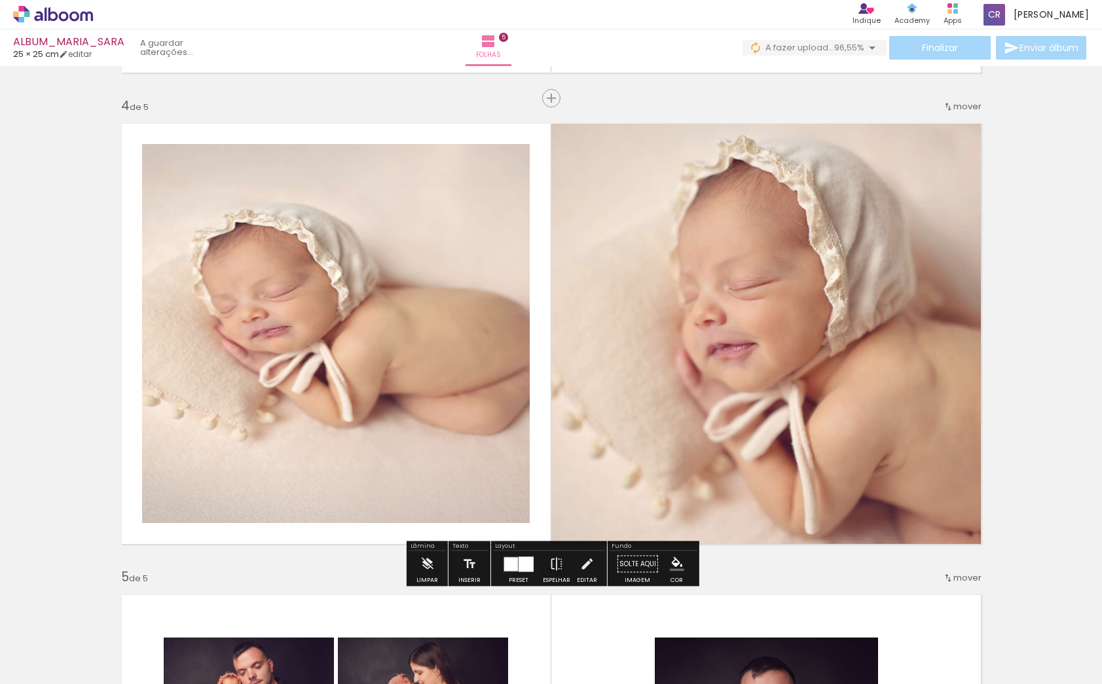
drag, startPoint x: 1002, startPoint y: 340, endPoint x: 1009, endPoint y: 339, distance: 6.6
click at [1005, 340] on div "Inserir folha 1 de 5 Inserir folha 2 de 5 Inserir folha 3 de 5 Inserir folha 4 …" at bounding box center [551, 81] width 1102 height 2829
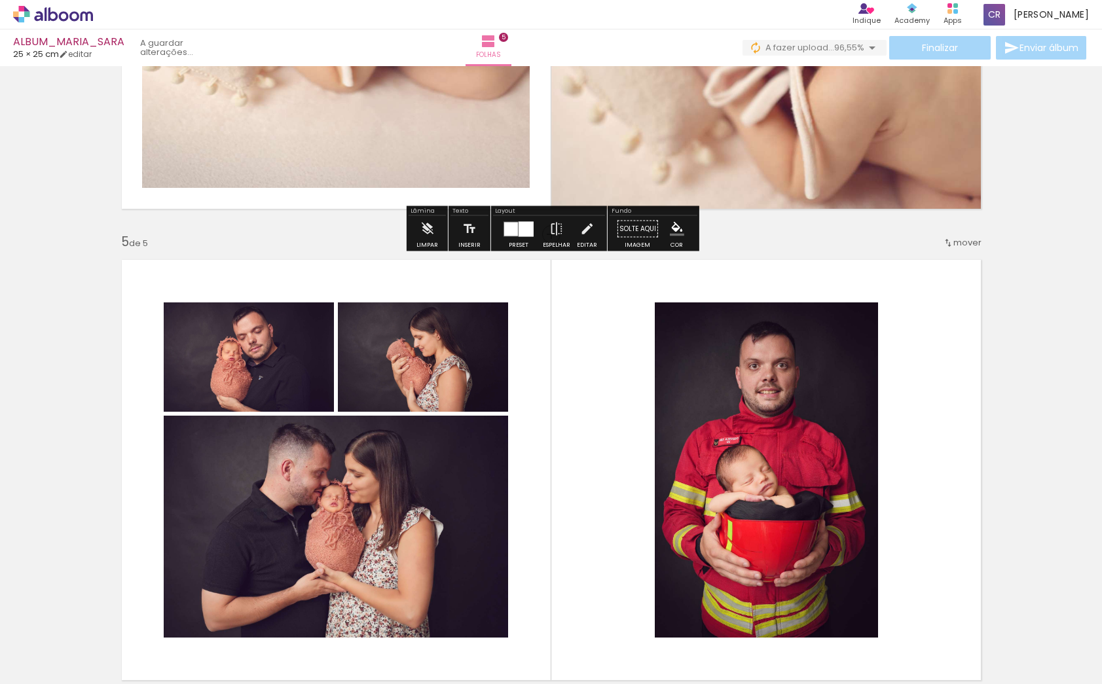
scroll to position [1368, 0]
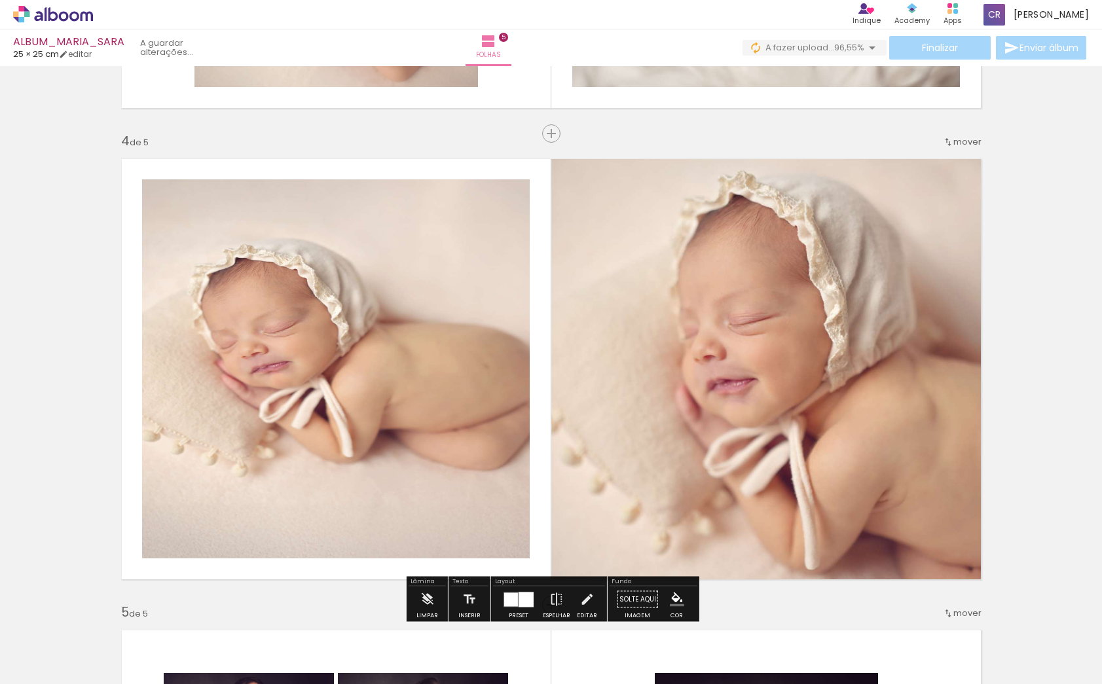
click at [410, 385] on div at bounding box center [310, 368] width 585 height 390
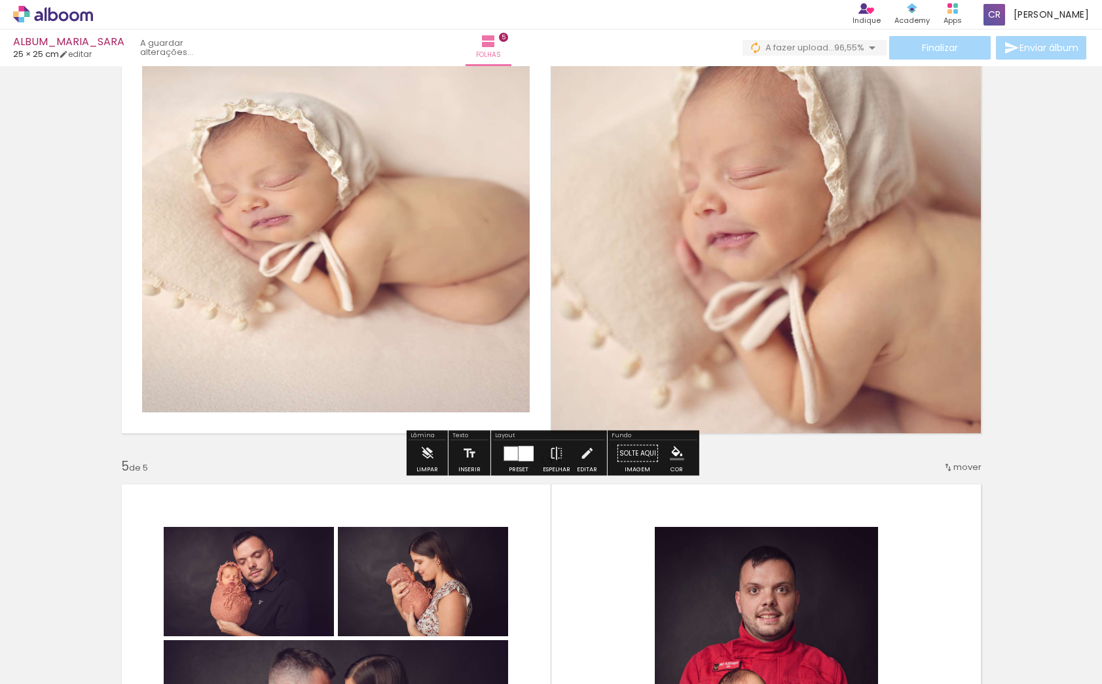
scroll to position [1534, 0]
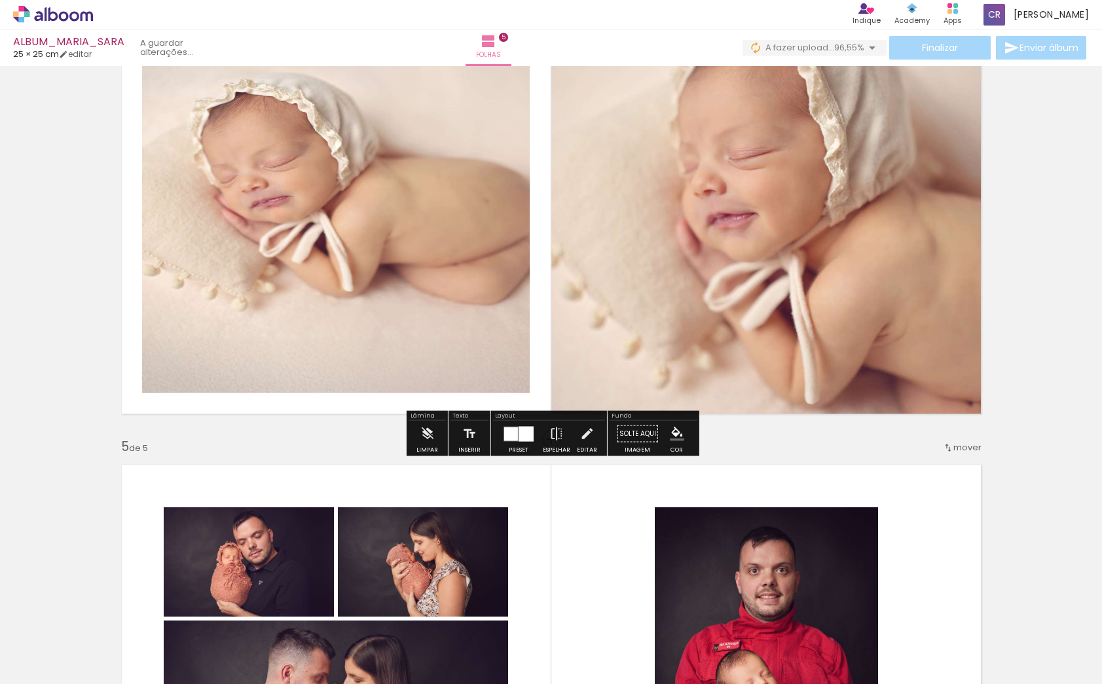
click at [426, 259] on quentale-photo at bounding box center [336, 203] width 388 height 379
click at [581, 437] on iron-icon at bounding box center [586, 434] width 14 height 26
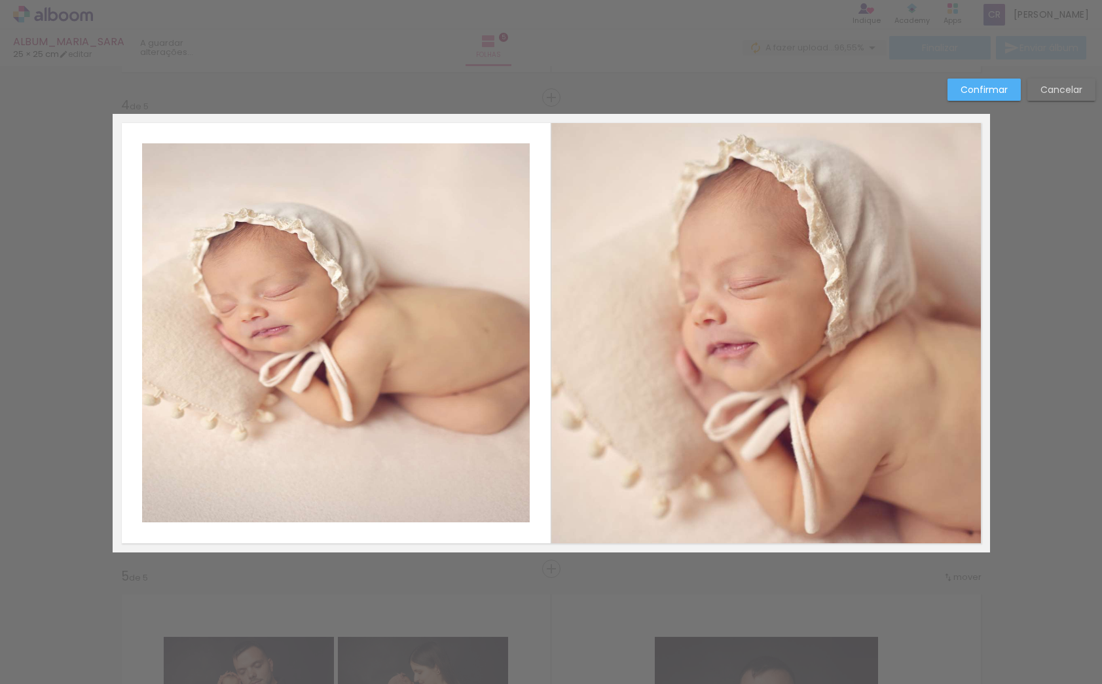
scroll to position [1404, 0]
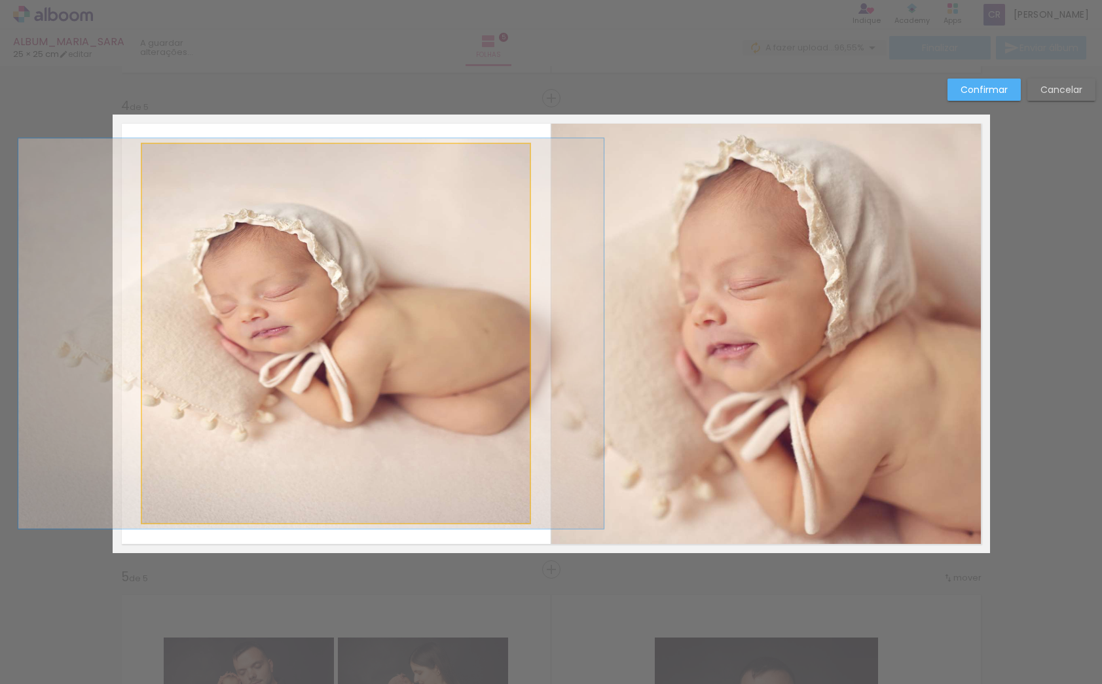
click at [508, 329] on quentale-photo at bounding box center [336, 333] width 388 height 379
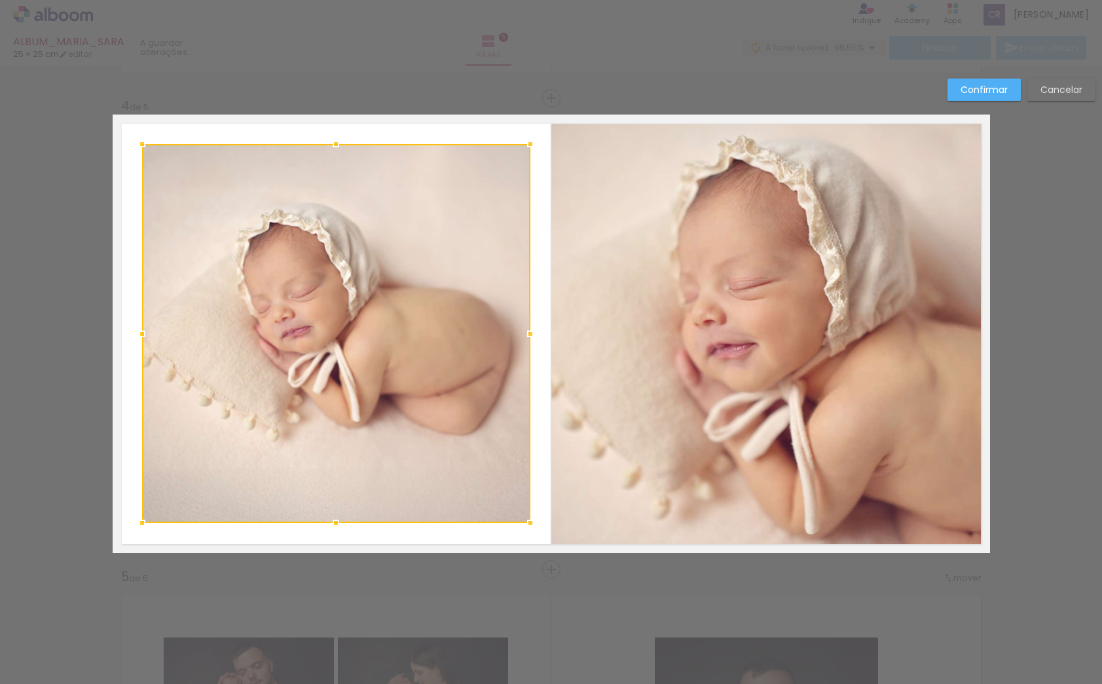
click at [528, 335] on div at bounding box center [530, 334] width 26 height 26
click at [0, 0] on slot "Confirmar" at bounding box center [0, 0] width 0 height 0
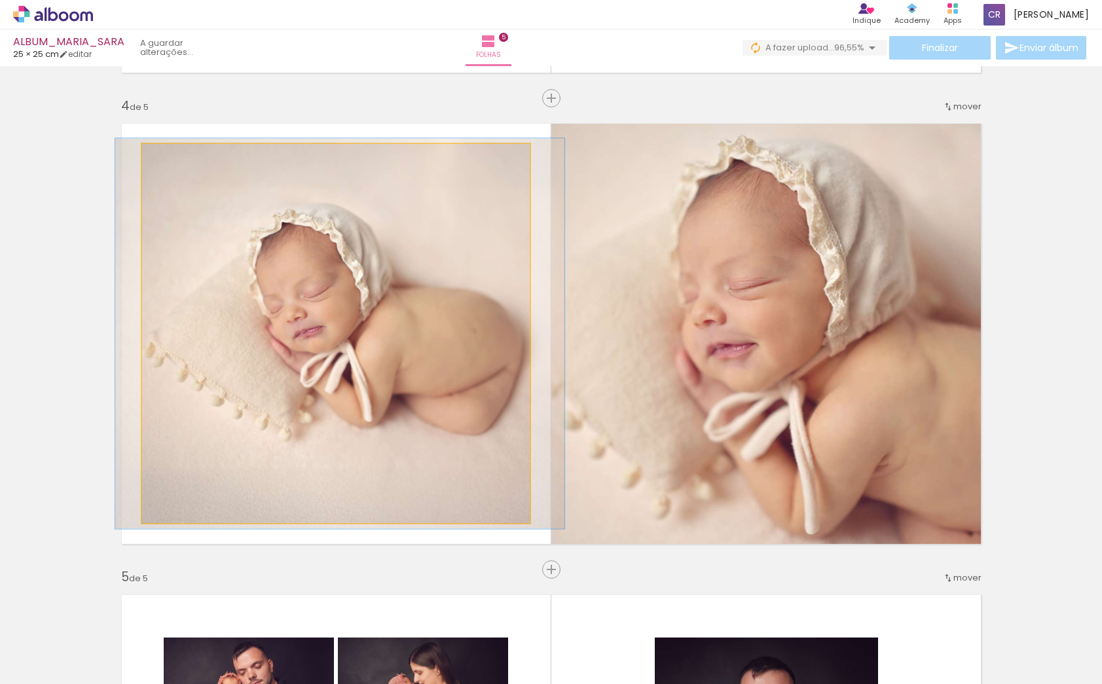
drag, startPoint x: 318, startPoint y: 340, endPoint x: 327, endPoint y: 340, distance: 9.8
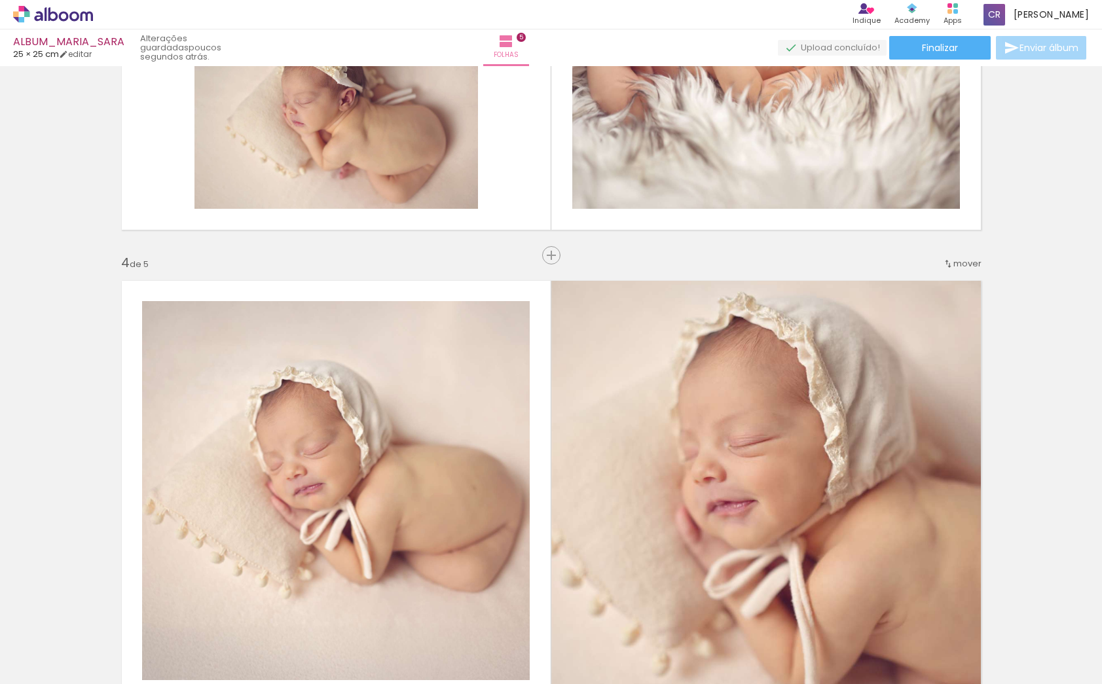
scroll to position [1246, 0]
click at [967, 268] on span "mover" at bounding box center [967, 264] width 28 height 12
click at [946, 285] on paper-item "antes da 2" at bounding box center [934, 284] width 100 height 22
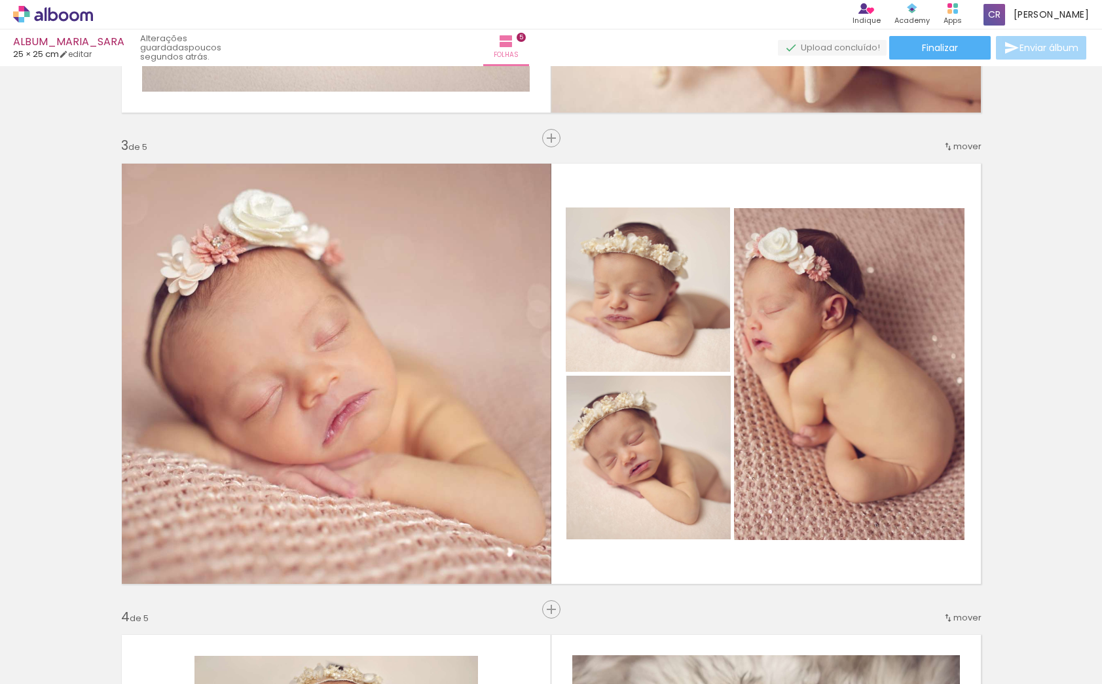
scroll to position [888, 0]
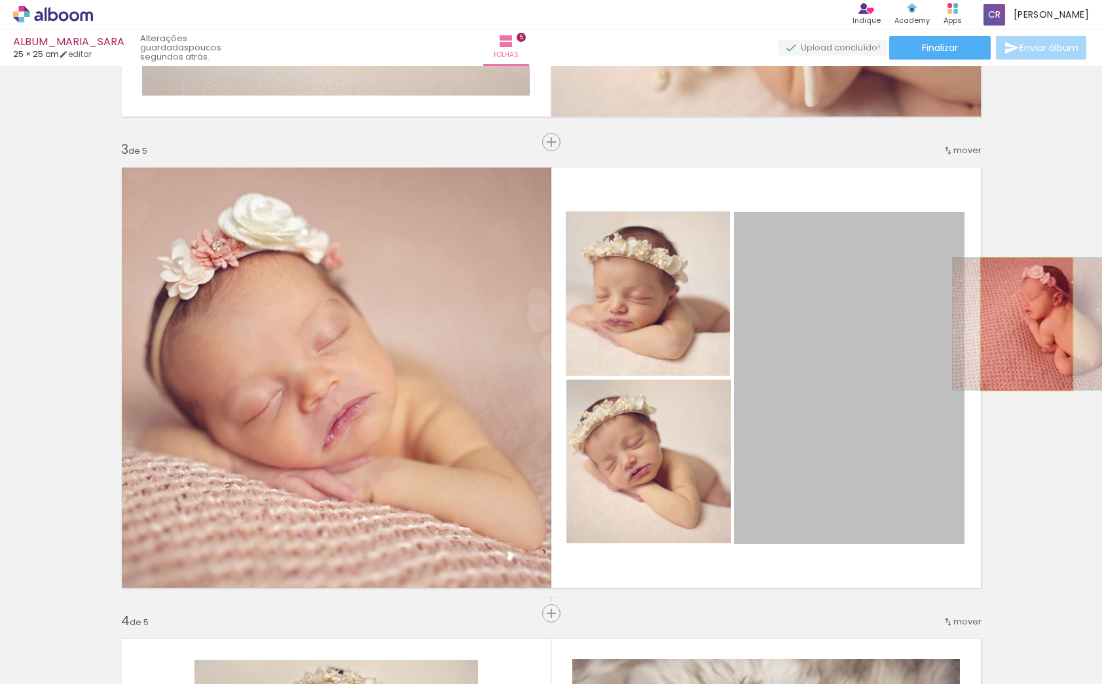
drag, startPoint x: 873, startPoint y: 324, endPoint x: 1027, endPoint y: 324, distance: 153.2
click at [1027, 324] on div "Inserir folha 1 de 5 Inserir folha 2 de 5 Inserir folha 3 de 5 Inserir folha 4 …" at bounding box center [551, 596] width 1102 height 2829
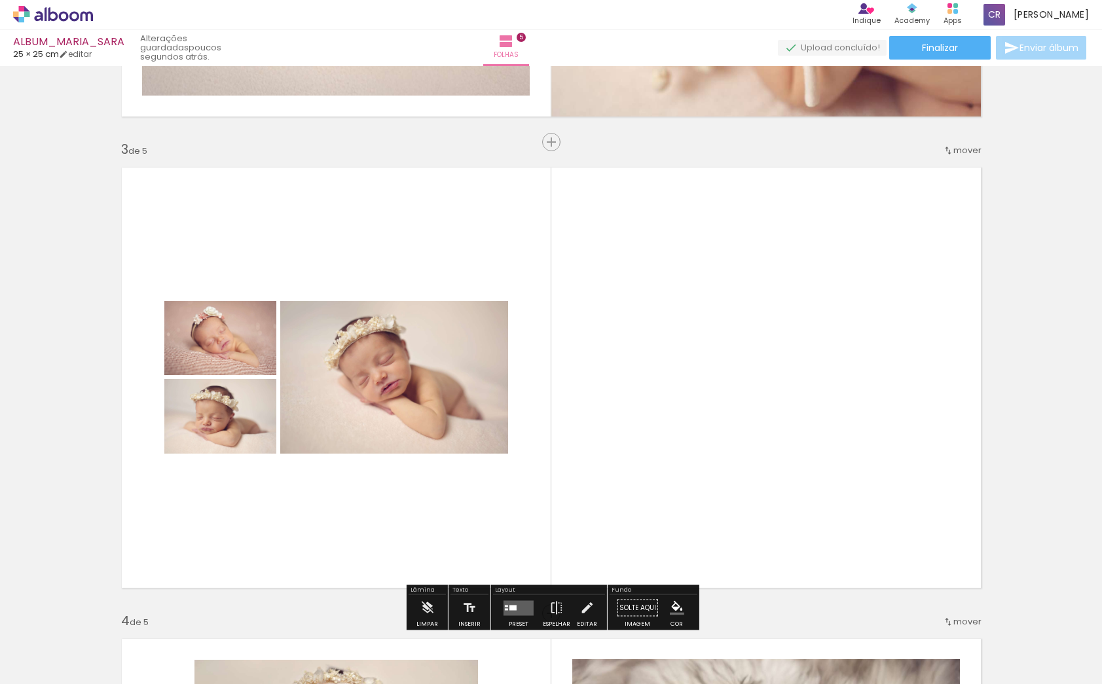
click at [183, 348] on div at bounding box center [220, 337] width 112 height 75
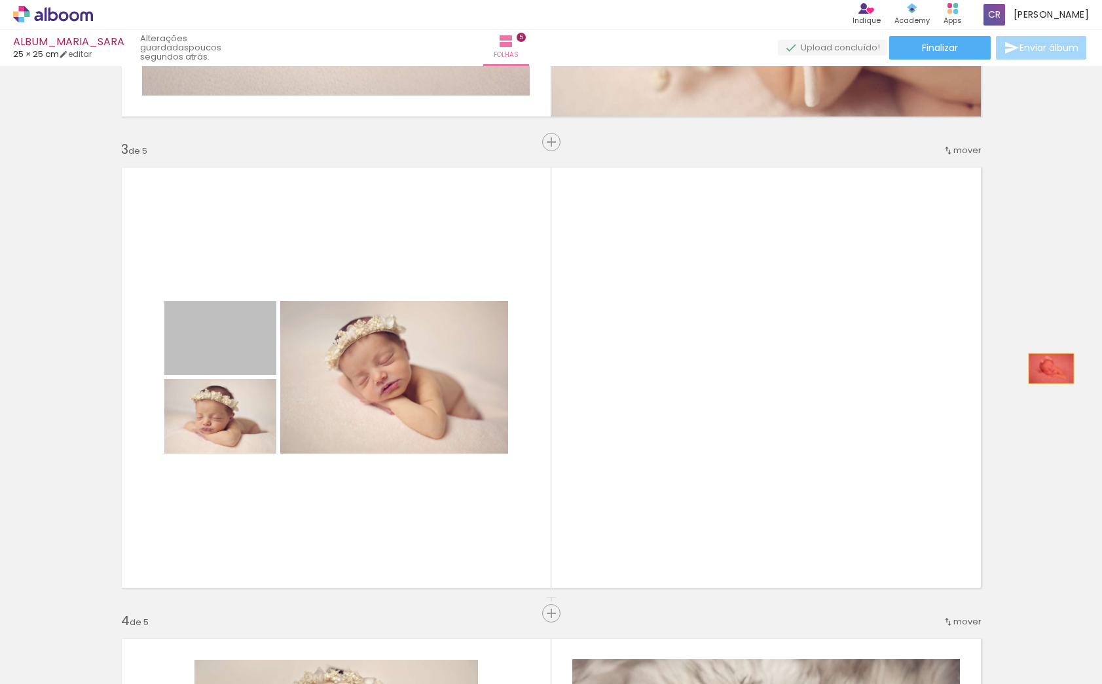
drag, startPoint x: 235, startPoint y: 346, endPoint x: 1051, endPoint y: 369, distance: 816.0
click at [1051, 369] on div "Inserir folha 1 de 5 Inserir folha 2 de 5 Inserir folha 3 de 5 Inserir folha 4 …" at bounding box center [551, 596] width 1102 height 2829
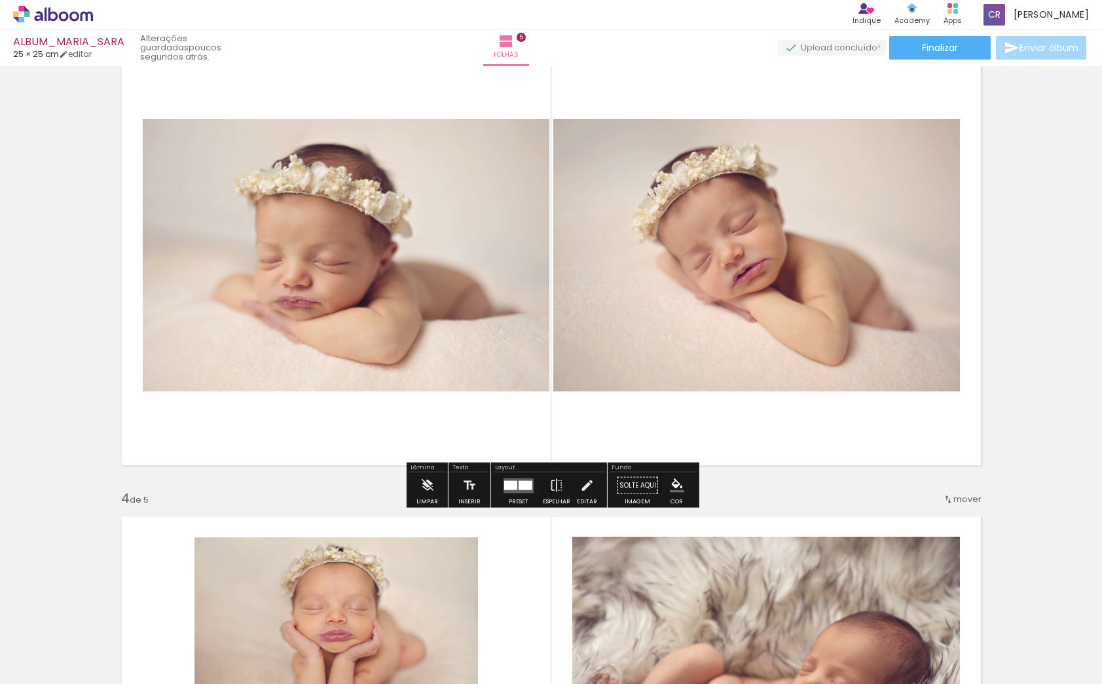
scroll to position [992, 0]
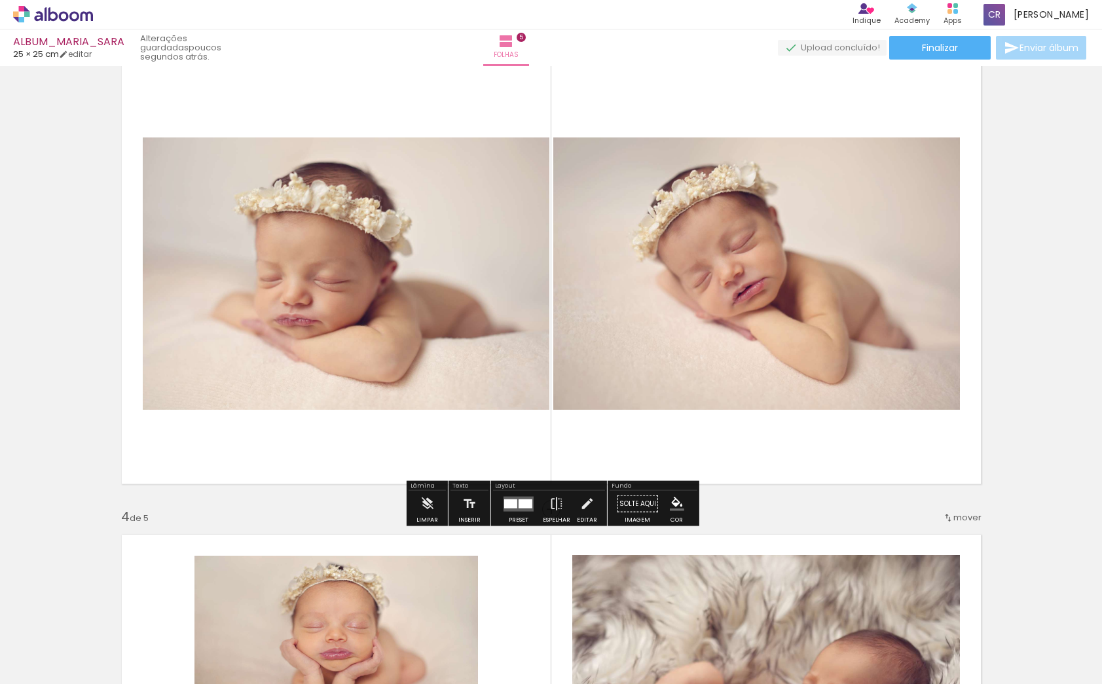
click at [513, 511] on quentale-layouter at bounding box center [518, 503] width 30 height 15
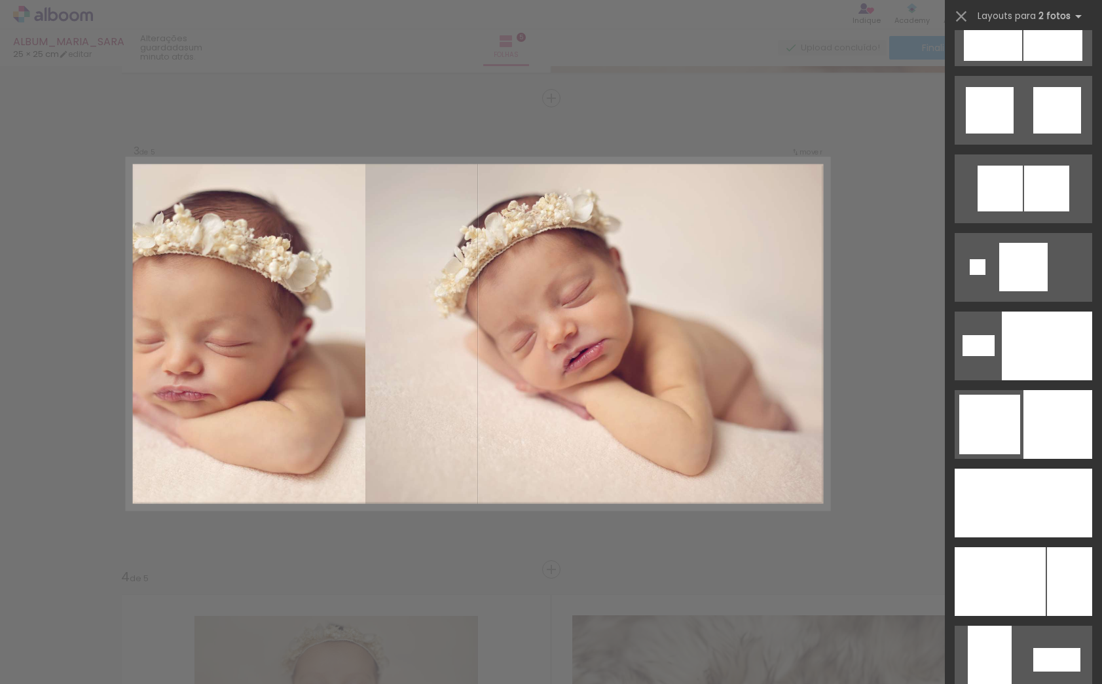
scroll to position [4042, 0]
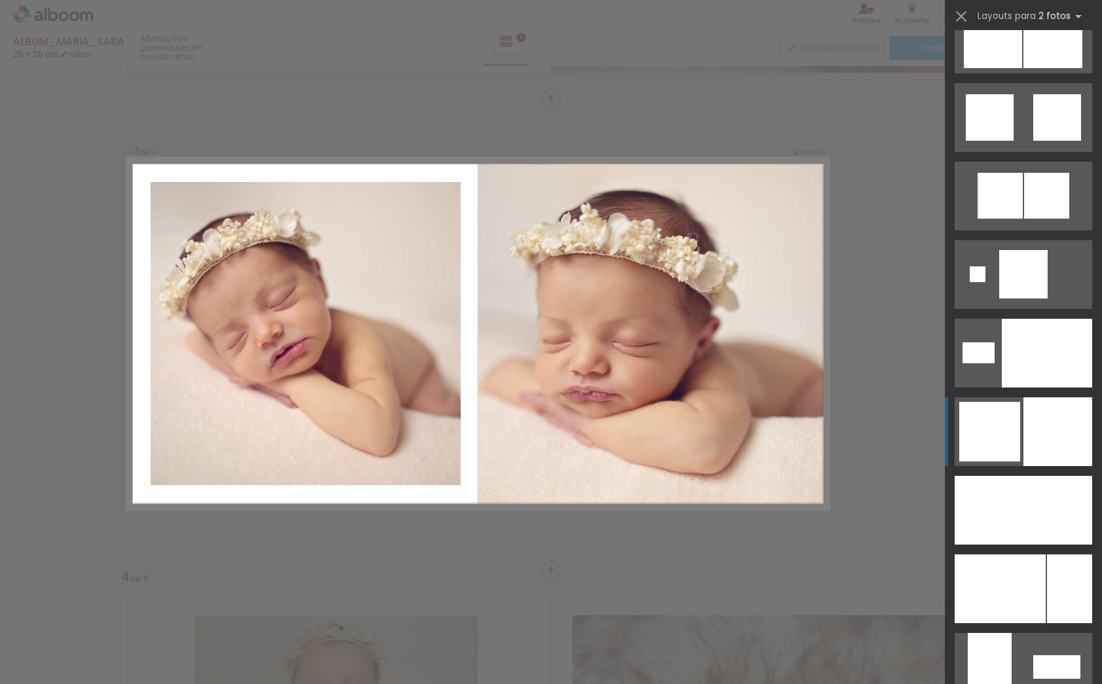
click at [1027, 428] on div at bounding box center [1057, 431] width 69 height 69
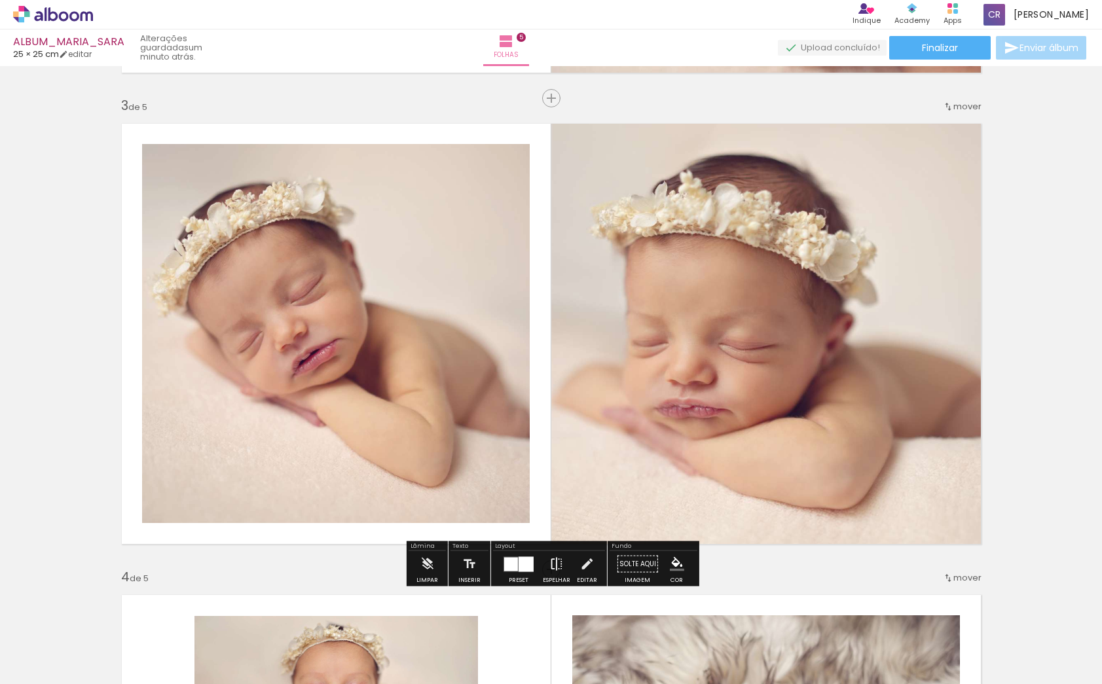
click at [550, 564] on iron-icon at bounding box center [556, 564] width 14 height 26
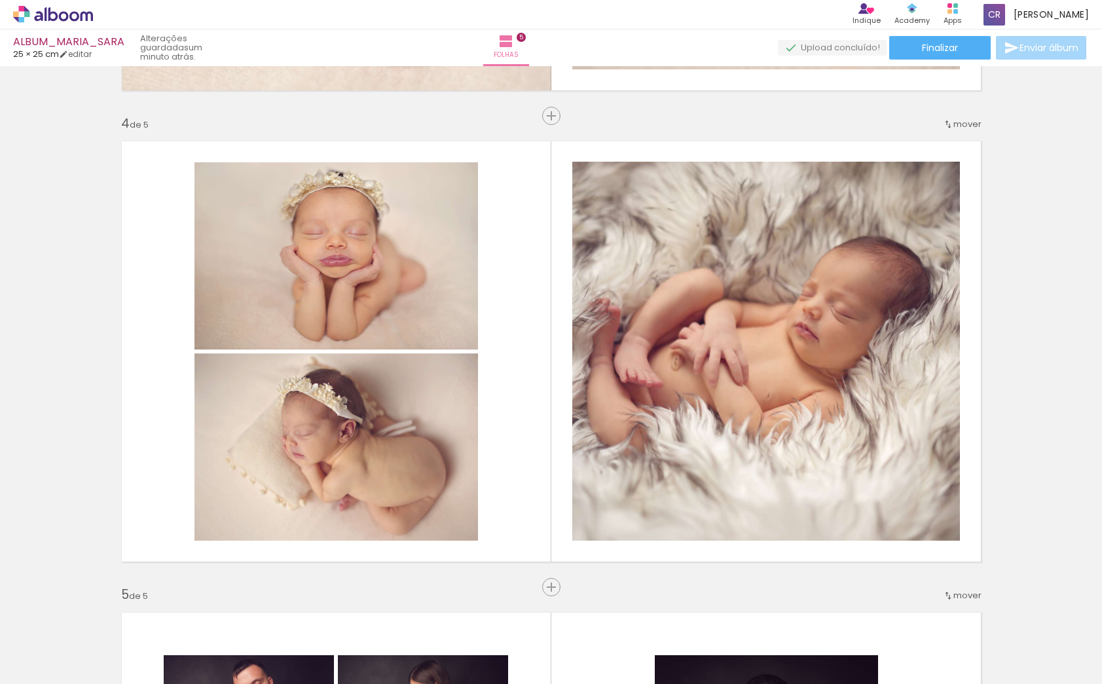
scroll to position [1387, 0]
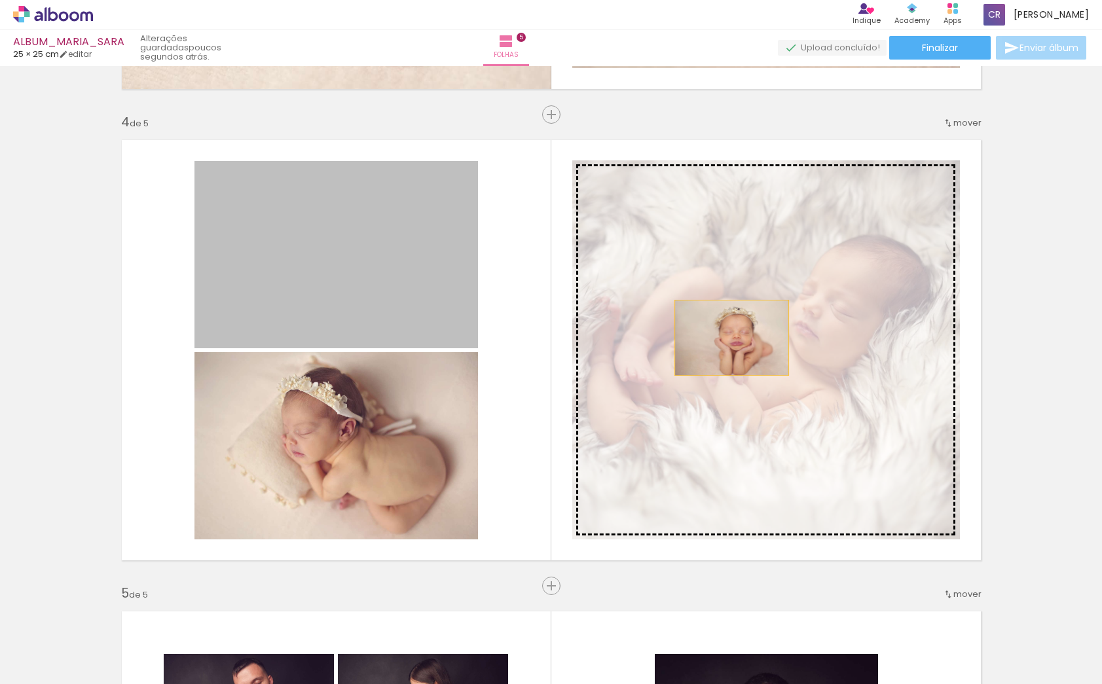
drag, startPoint x: 314, startPoint y: 261, endPoint x: 731, endPoint y: 338, distance: 424.8
click at [0, 0] on slot at bounding box center [0, 0] width 0 height 0
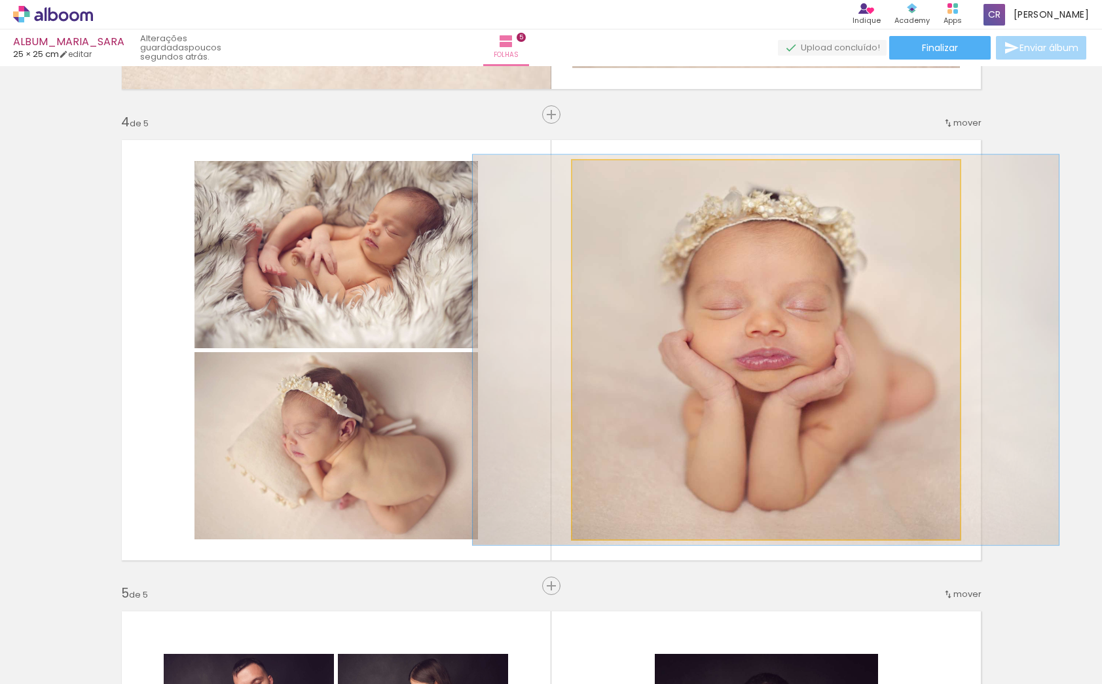
drag, startPoint x: 604, startPoint y: 175, endPoint x: 638, endPoint y: 232, distance: 65.8
type paper-slider "103"
click at [604, 176] on div at bounding box center [604, 174] width 12 height 12
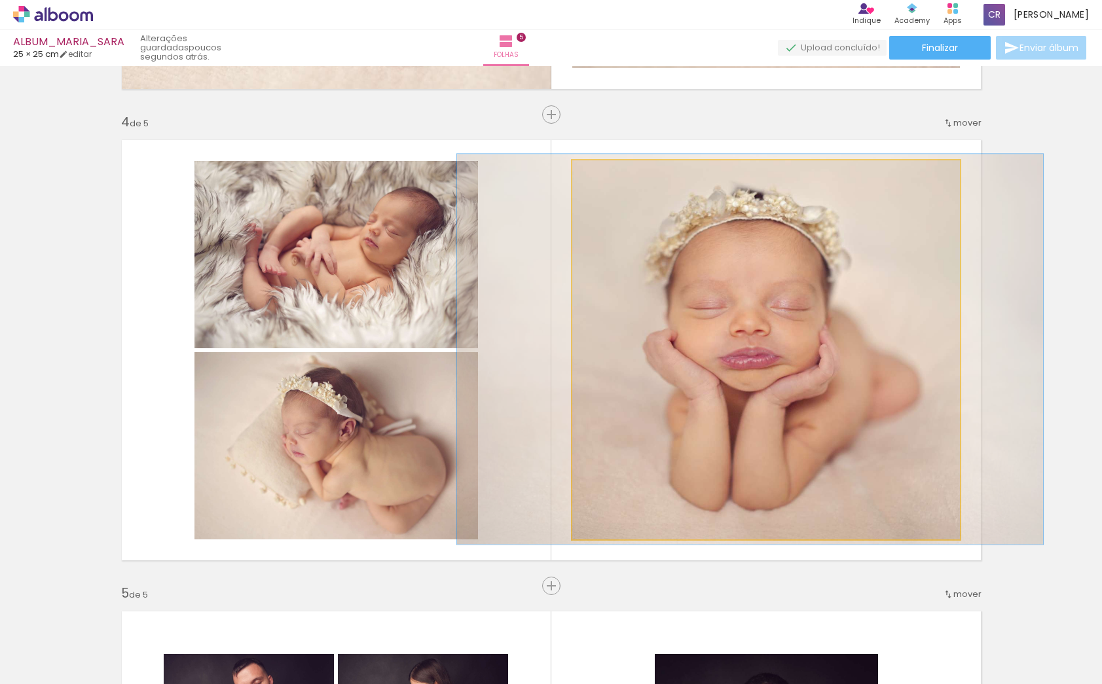
drag, startPoint x: 795, startPoint y: 357, endPoint x: 782, endPoint y: 357, distance: 12.5
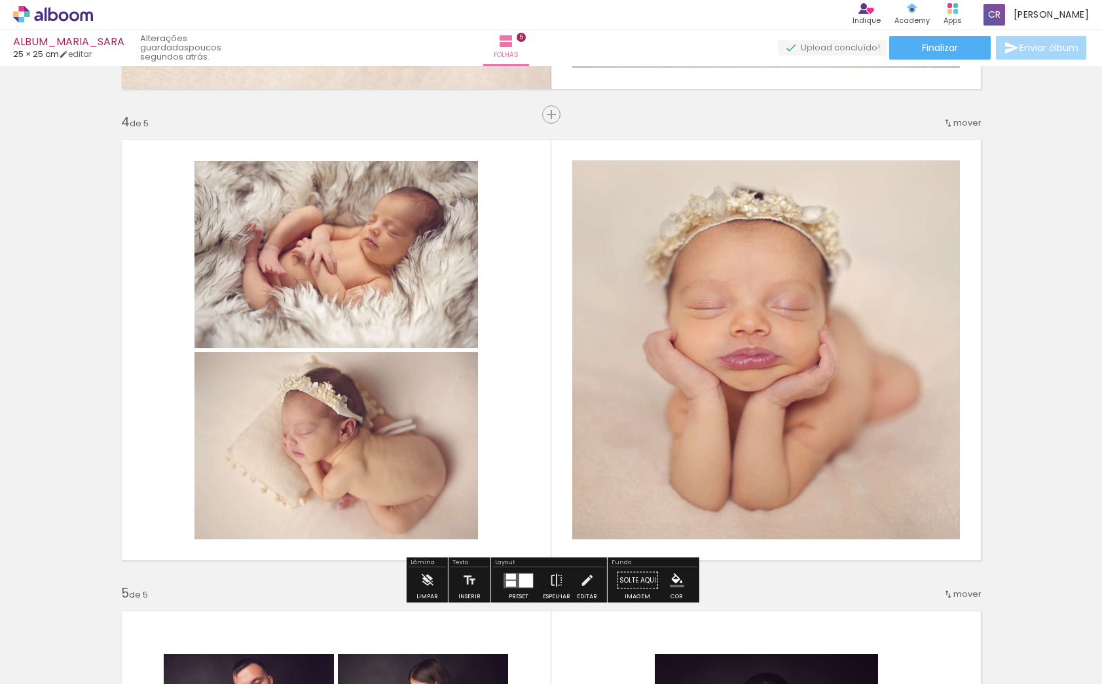
scroll to position [0, 669]
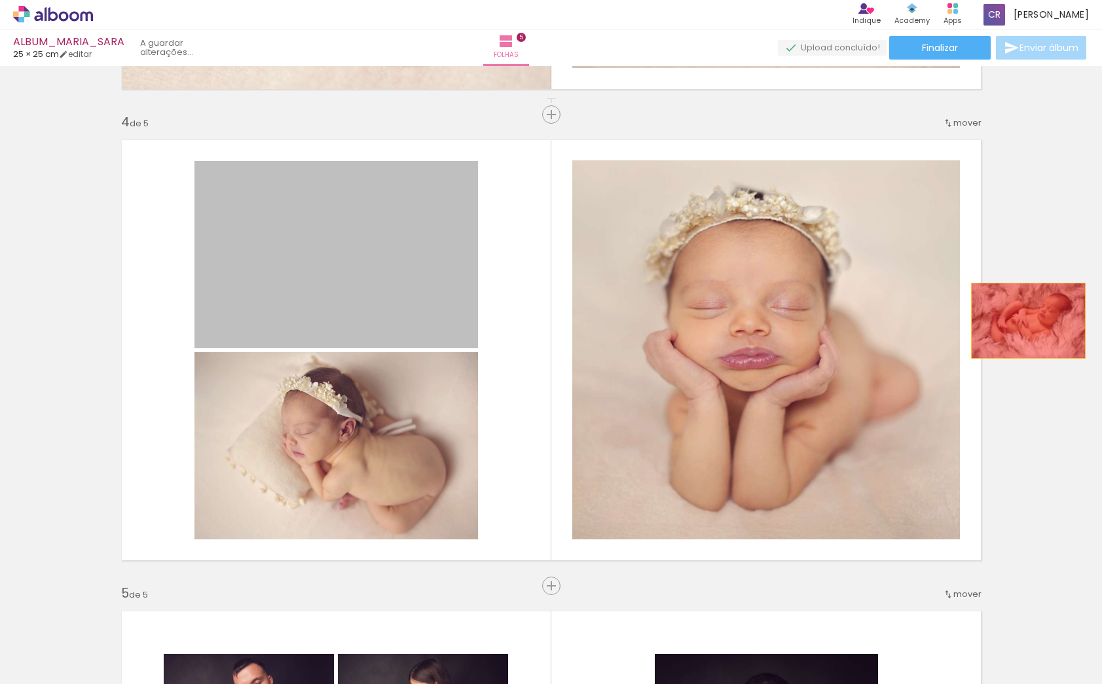
drag, startPoint x: 367, startPoint y: 273, endPoint x: 811, endPoint y: 376, distance: 456.4
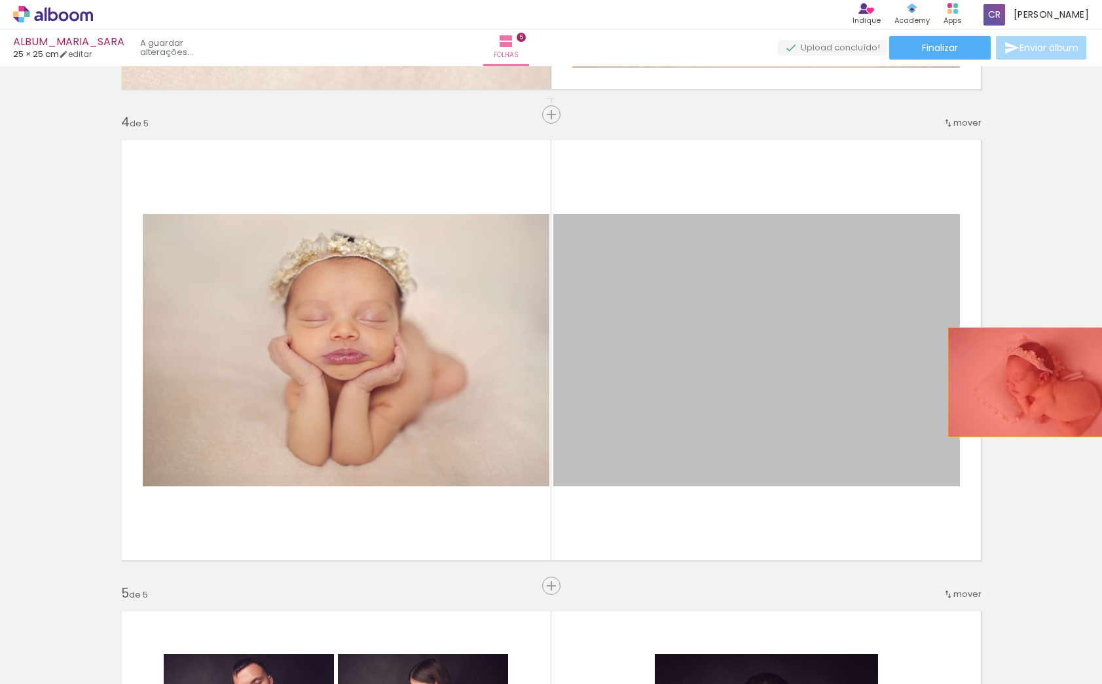
drag, startPoint x: 691, startPoint y: 361, endPoint x: 1028, endPoint y: 382, distance: 338.5
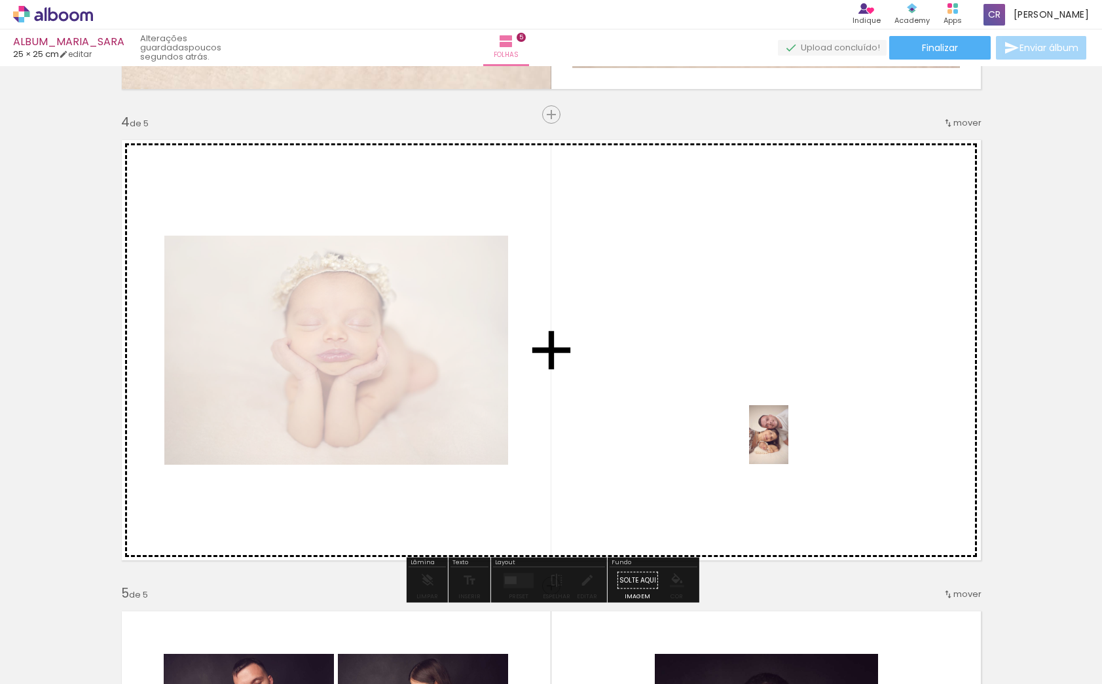
drag, startPoint x: 790, startPoint y: 559, endPoint x: 786, endPoint y: 449, distance: 110.0
click at [788, 445] on quentale-workspace at bounding box center [551, 342] width 1102 height 684
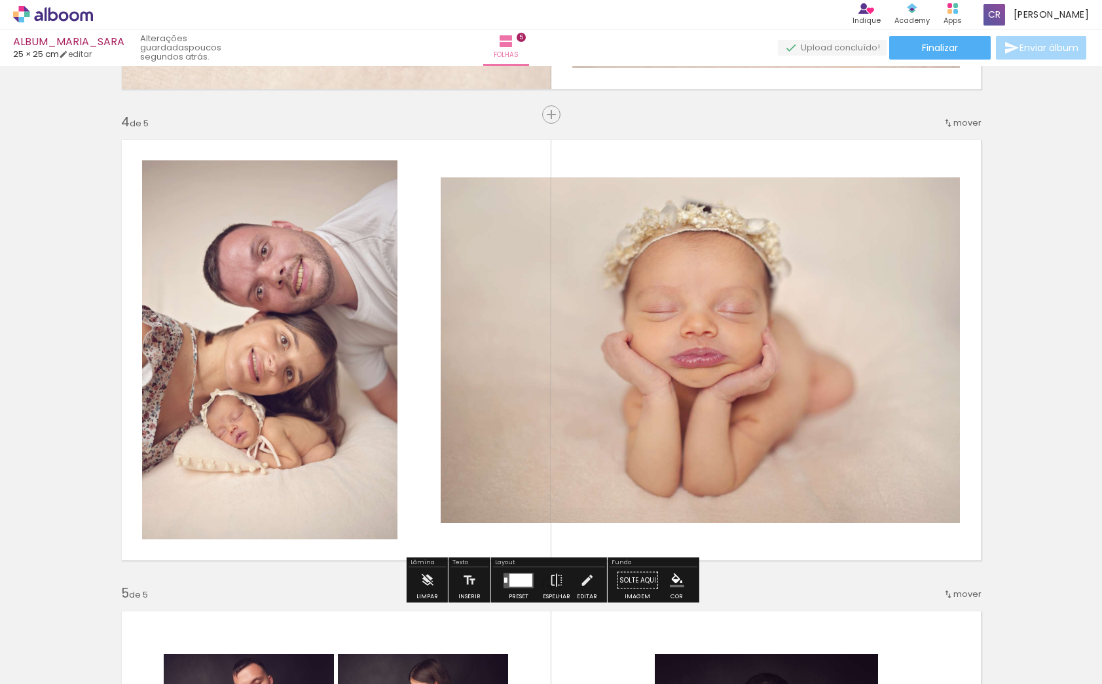
scroll to position [0, 1136]
click at [56, 668] on span "Adicionar Fotos" at bounding box center [46, 666] width 39 height 14
click at [0, 0] on input "file" at bounding box center [0, 0] width 0 height 0
